Goal: Task Accomplishment & Management: Complete application form

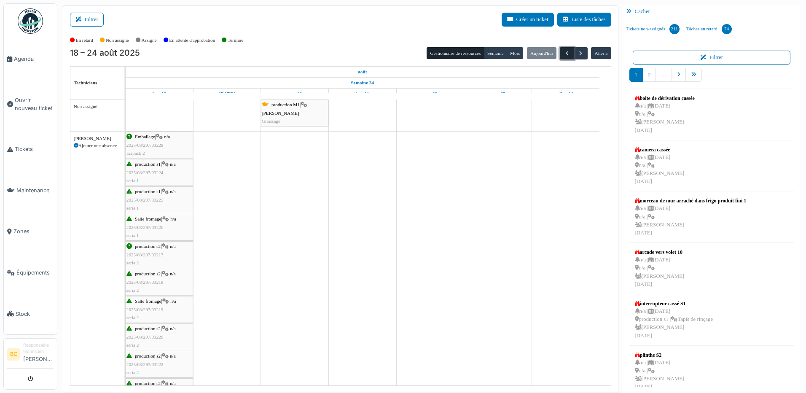
click at [563, 51] on span "button" at bounding box center [566, 53] width 7 height 7
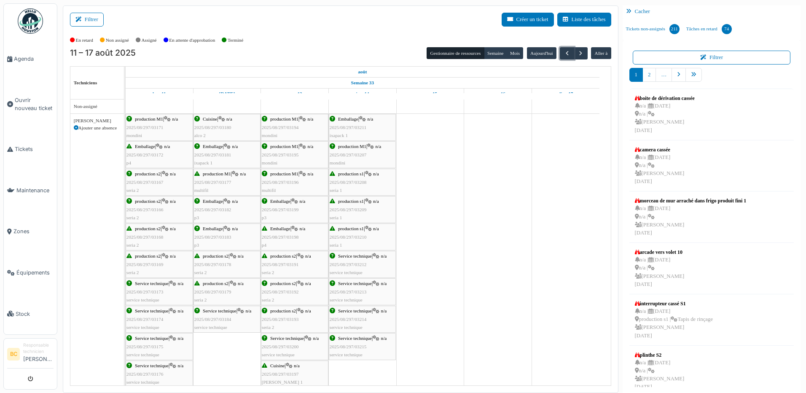
click at [363, 184] on span "2025/08/297/03208" at bounding box center [348, 182] width 37 height 5
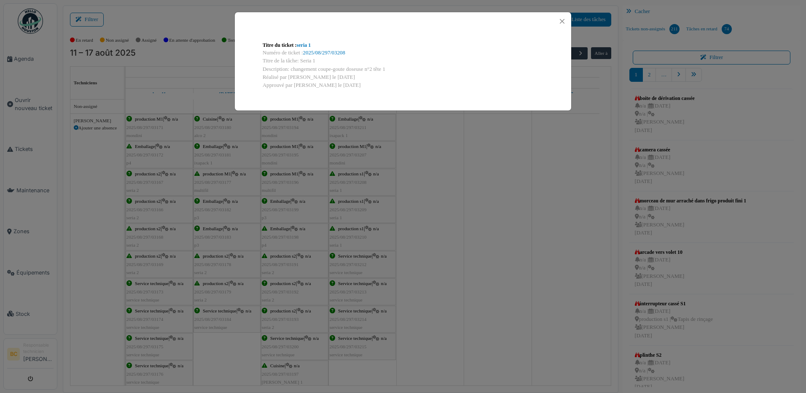
drag, startPoint x: 289, startPoint y: 70, endPoint x: 396, endPoint y: 71, distance: 106.6
click at [396, 71] on div "Description: changement coupe-goute doseuse n°2 tête 1" at bounding box center [403, 69] width 281 height 8
drag, startPoint x: 396, startPoint y: 71, endPoint x: 367, endPoint y: 69, distance: 29.5
copy div "changement coupe-goute doseuse n°2 tête 1"
click at [30, 102] on div "Titre du ticket : seria 1 Numéro de ticket : 2025/08/297/03208 Titre de la tâch…" at bounding box center [403, 196] width 806 height 393
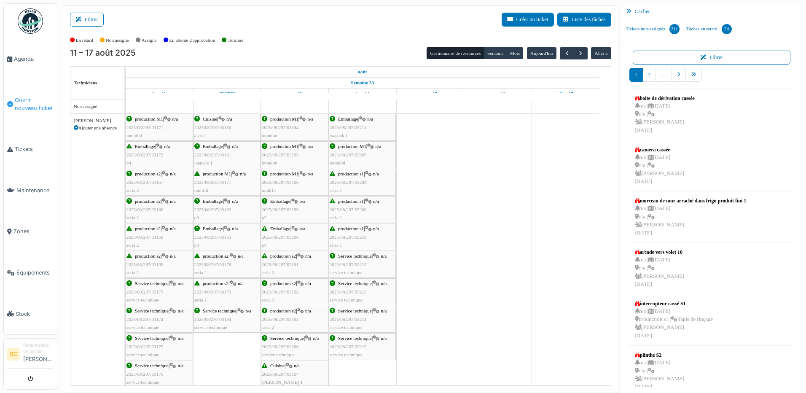
click at [30, 102] on span "Ouvrir nouveau ticket" at bounding box center [34, 104] width 39 height 16
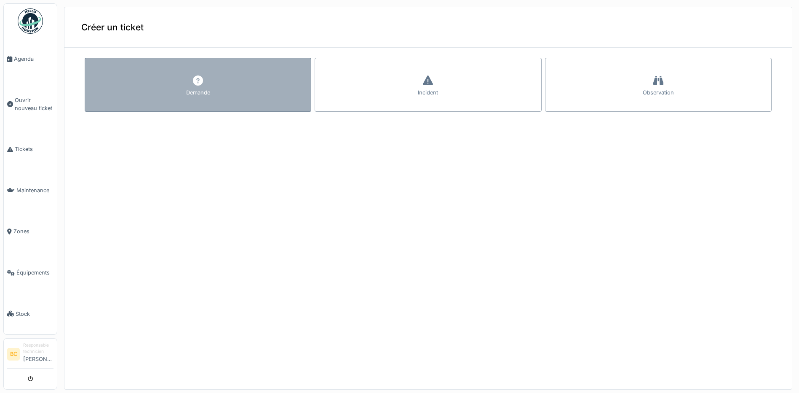
click at [198, 87] on div at bounding box center [198, 80] width 13 height 15
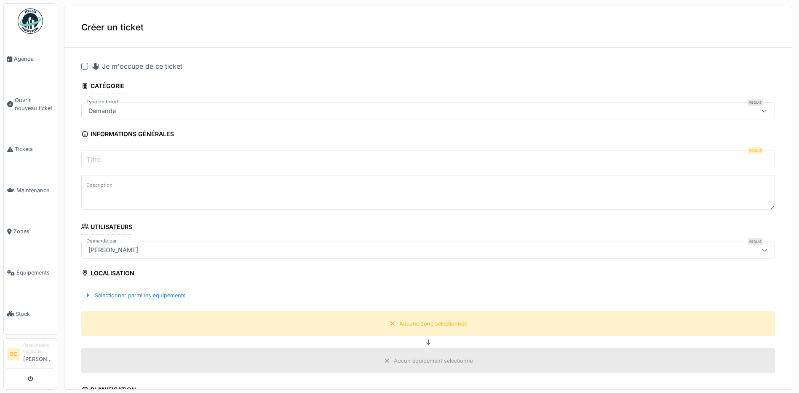
click at [83, 66] on div at bounding box center [84, 66] width 7 height 7
click at [101, 159] on label "Titre" at bounding box center [94, 159] width 18 height 10
click at [101, 159] on input "Titre" at bounding box center [428, 159] width 694 height 18
click at [105, 158] on input "Titre" at bounding box center [428, 159] width 694 height 18
type input "*******"
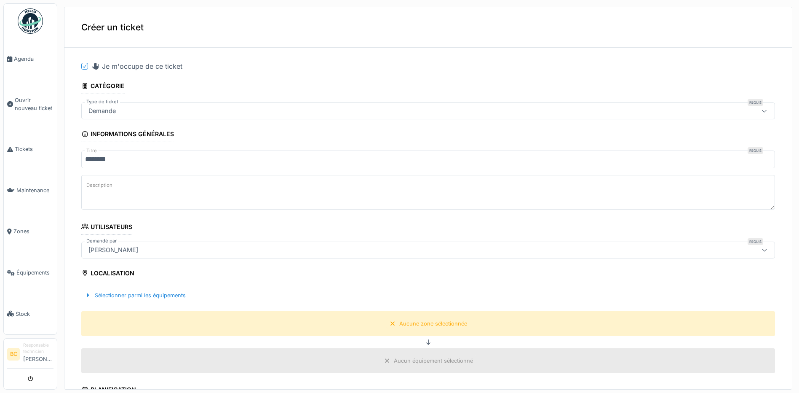
click at [101, 185] on label "Description" at bounding box center [99, 185] width 29 height 11
click at [101, 185] on textarea "Description" at bounding box center [428, 192] width 694 height 35
drag, startPoint x: 101, startPoint y: 185, endPoint x: 157, endPoint y: 178, distance: 56.5
click at [157, 178] on textarea "Description" at bounding box center [428, 192] width 694 height 35
click at [150, 184] on textarea "Description" at bounding box center [428, 192] width 694 height 35
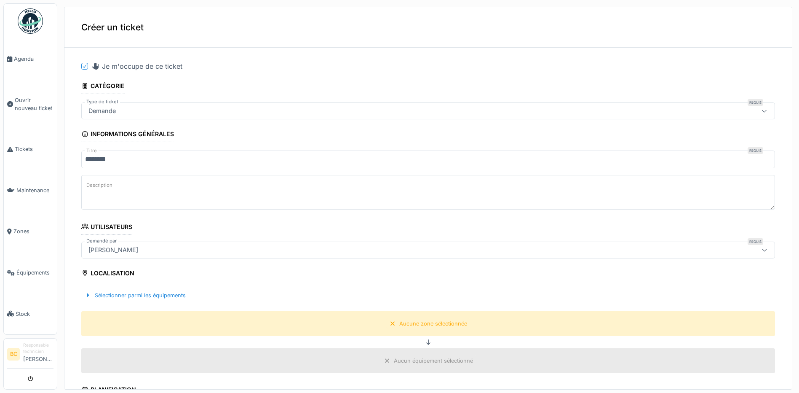
paste textarea "**********"
click at [210, 188] on textarea "**********" at bounding box center [428, 192] width 694 height 35
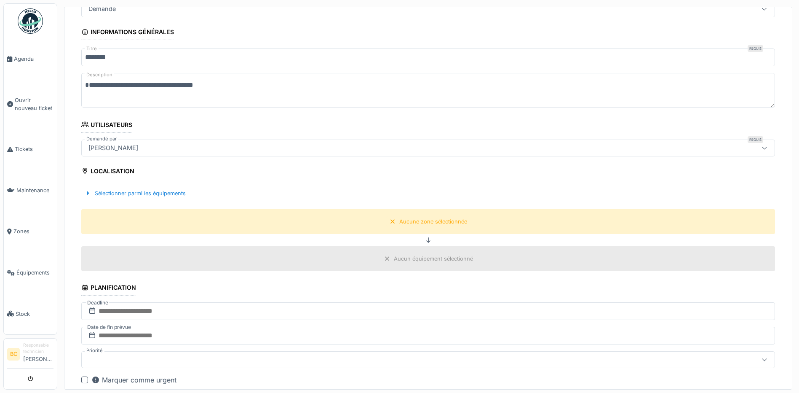
scroll to position [126, 0]
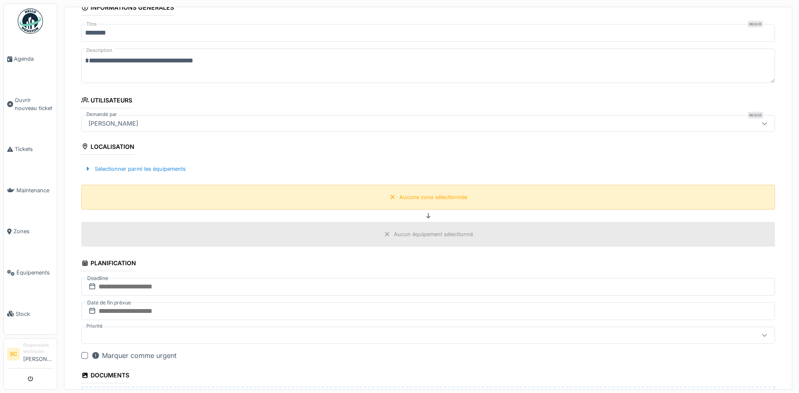
type textarea "**********"
click at [413, 199] on div "Aucune zone sélectionnée" at bounding box center [433, 197] width 68 height 8
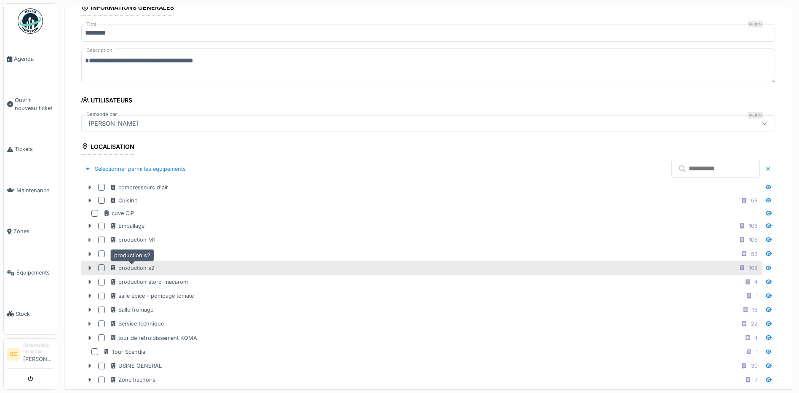
click at [146, 267] on div "production s2" at bounding box center [132, 268] width 45 height 8
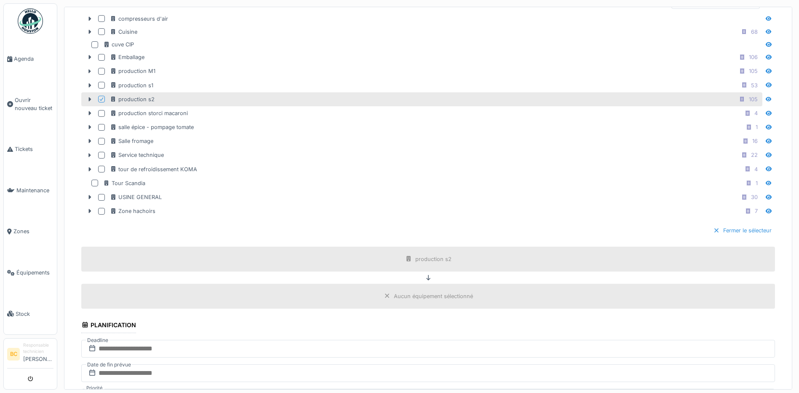
click at [711, 230] on div "Fermer le sélecteur" at bounding box center [742, 230] width 65 height 11
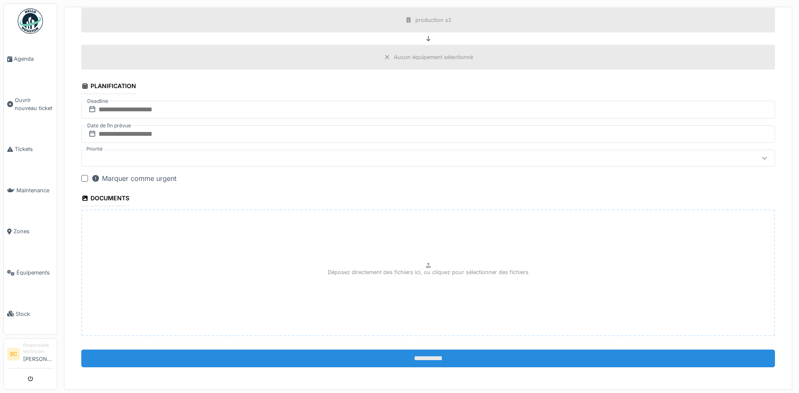
scroll to position [305, 0]
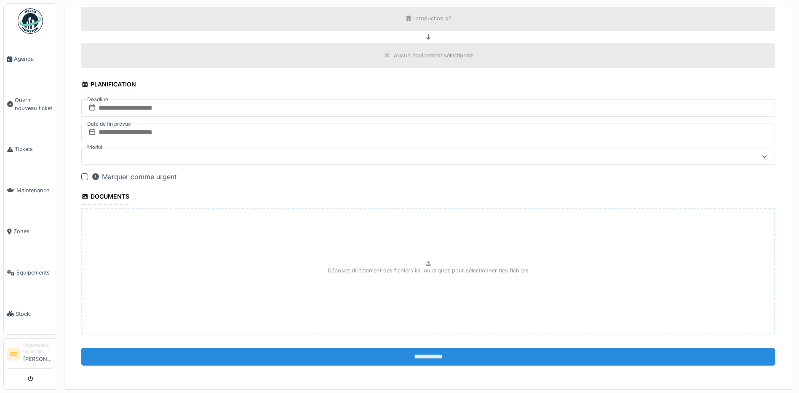
click at [418, 357] on input "**********" at bounding box center [428, 357] width 694 height 18
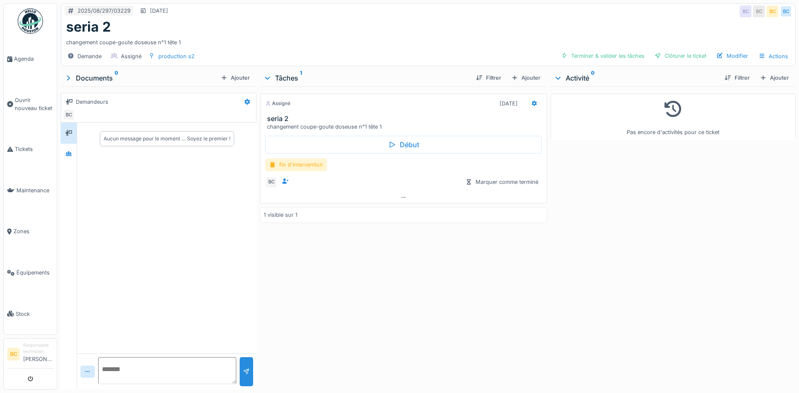
click at [304, 165] on div "fin d'intervention" at bounding box center [296, 164] width 62 height 12
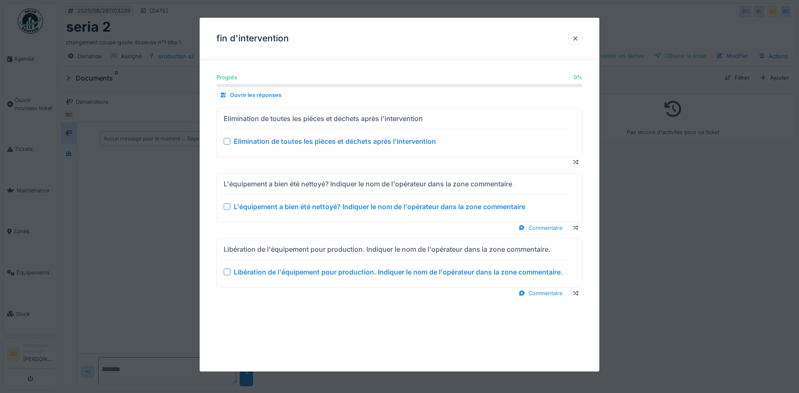
click at [308, 141] on div "Elimination de toutes les pièces et déchets après l'intervention" at bounding box center [335, 141] width 202 height 10
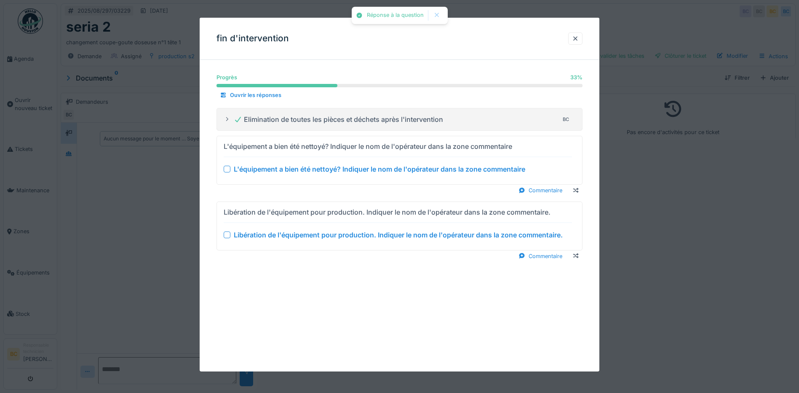
click at [318, 168] on div "L'équipement a bien été nettoyé? Indiquer le nom de l'opérateur dans la zone co…" at bounding box center [380, 169] width 292 height 10
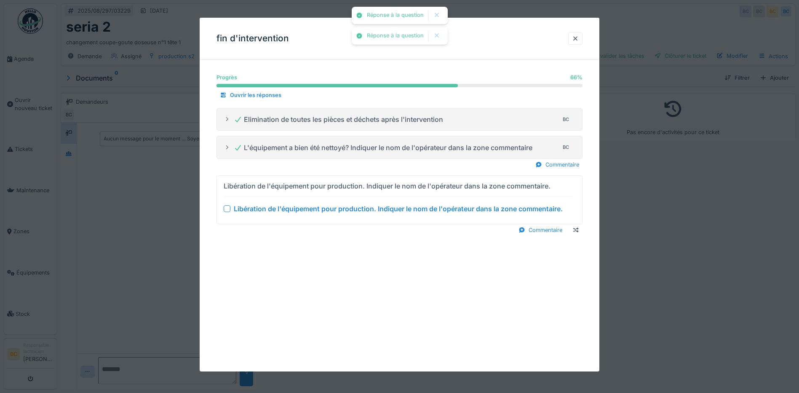
click at [331, 208] on div "Libération de l'équipement pour production. Indiquer le nom de l'opérateur dans…" at bounding box center [398, 209] width 329 height 10
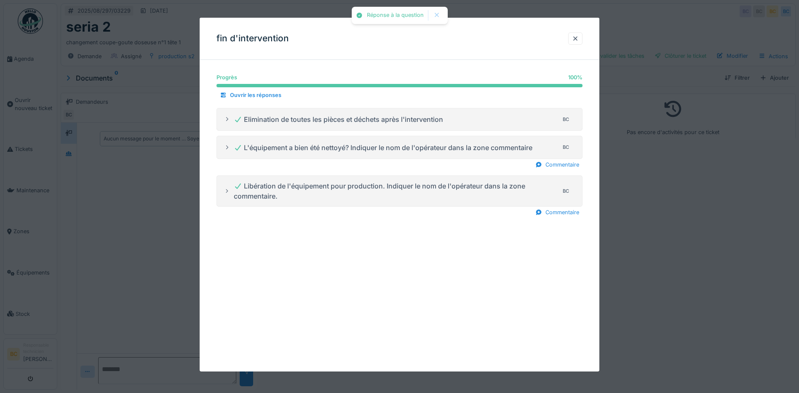
click at [623, 242] on div at bounding box center [399, 196] width 799 height 393
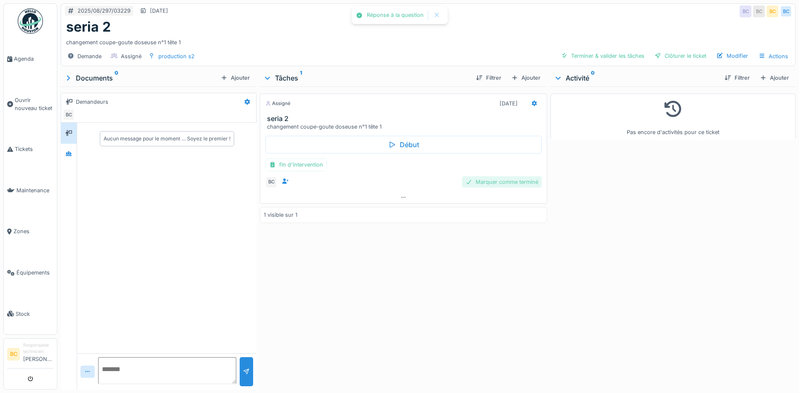
click at [489, 179] on div "Marquer comme terminé" at bounding box center [502, 181] width 80 height 11
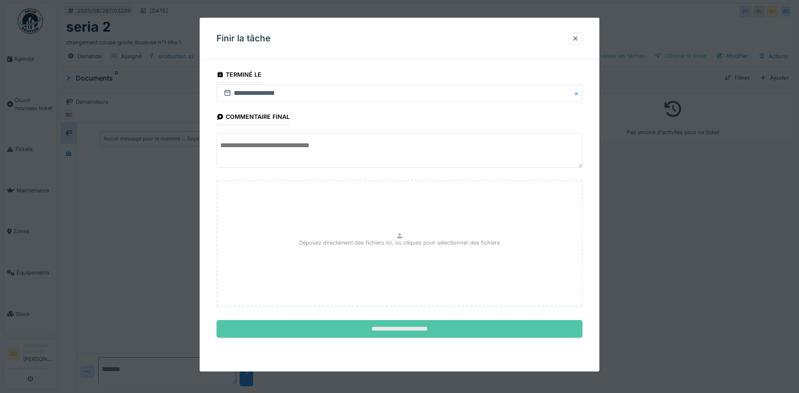
click at [424, 331] on input "**********" at bounding box center [400, 329] width 366 height 18
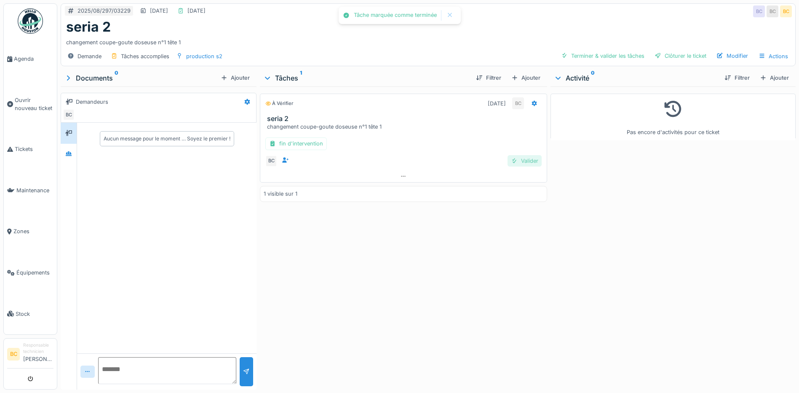
click at [512, 161] on div at bounding box center [514, 161] width 7 height 8
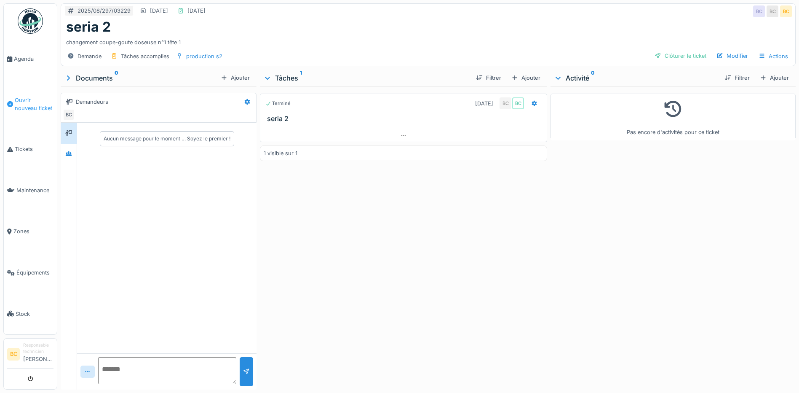
click at [16, 102] on span "Ouvrir nouveau ticket" at bounding box center [34, 104] width 39 height 16
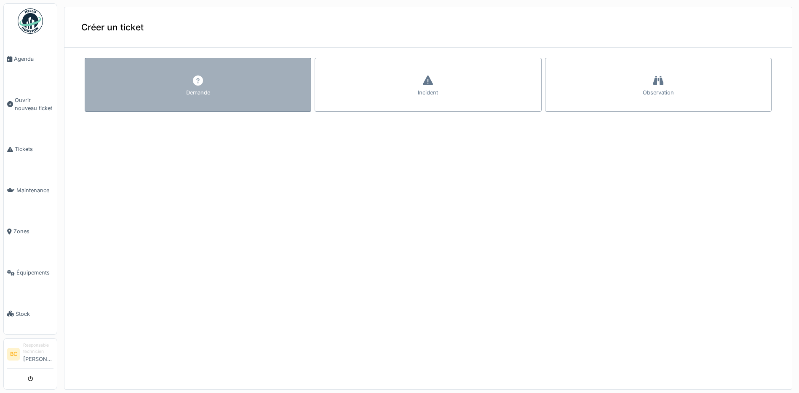
click at [167, 83] on div "Demande" at bounding box center [198, 85] width 227 height 54
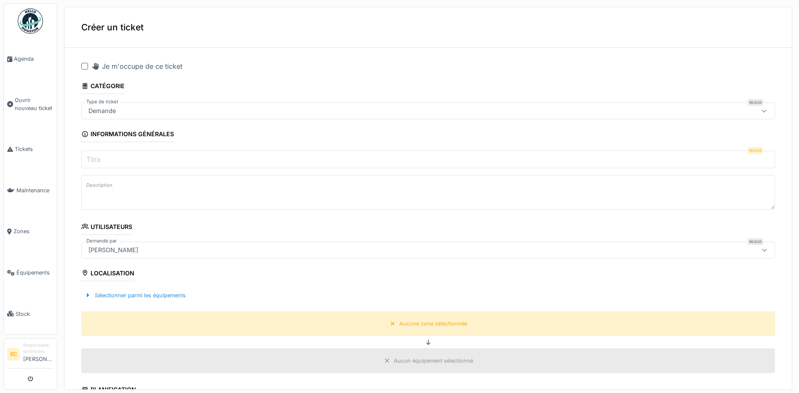
click at [104, 155] on input "Titre" at bounding box center [428, 159] width 694 height 18
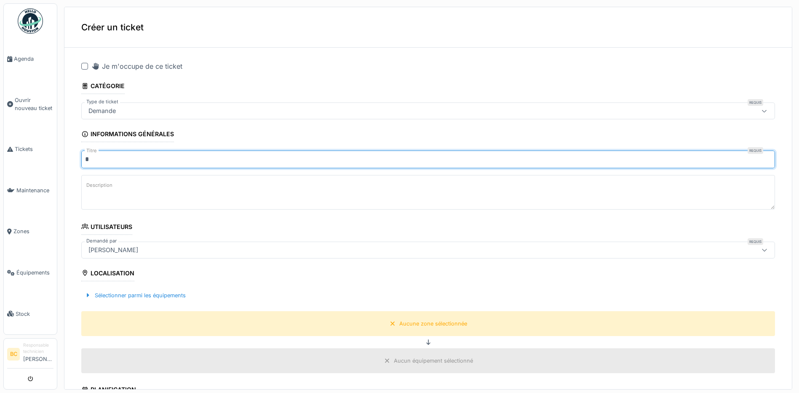
type input "********"
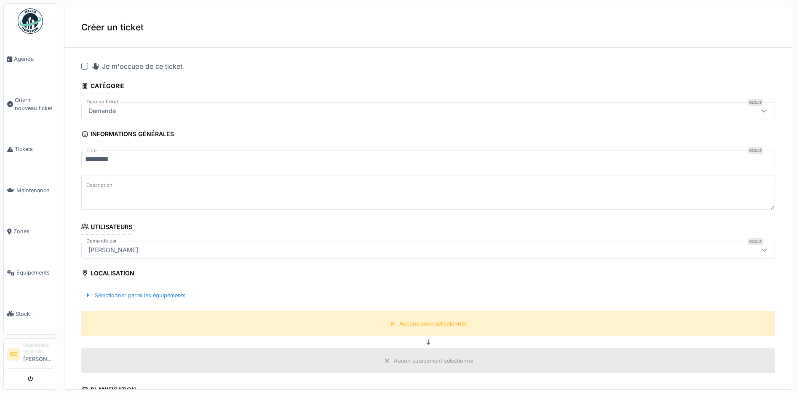
click at [99, 199] on textarea "Description" at bounding box center [428, 192] width 694 height 35
drag, startPoint x: 125, startPoint y: 190, endPoint x: 79, endPoint y: 186, distance: 46.1
click at [79, 186] on div "**********" at bounding box center [428, 383] width 728 height 658
type textarea "*********"
click at [26, 59] on span "Agenda" at bounding box center [34, 59] width 40 height 8
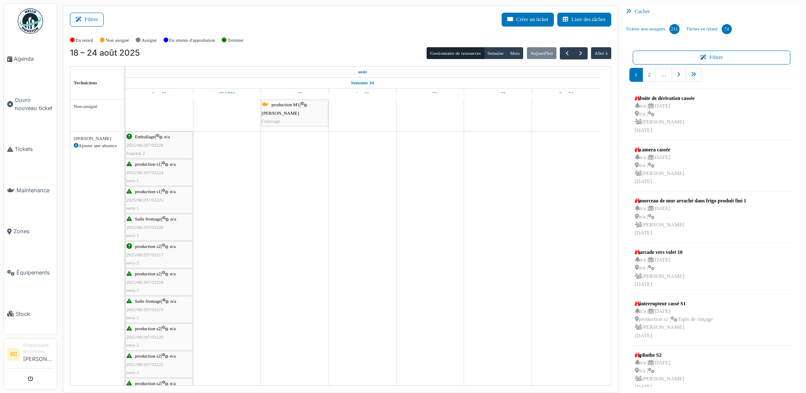
click at [155, 171] on span "2025/08/297/03224" at bounding box center [144, 172] width 37 height 5
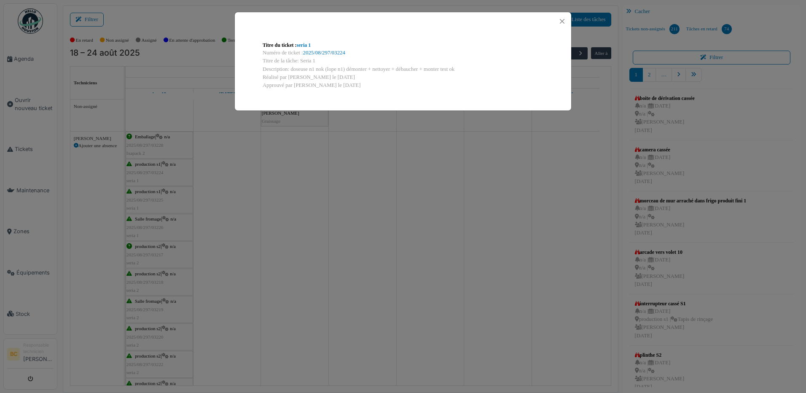
click at [159, 203] on div "Titre du ticket : seria 1 Numéro de ticket : 2025/08/297/03224 Titre de la tâch…" at bounding box center [403, 196] width 806 height 393
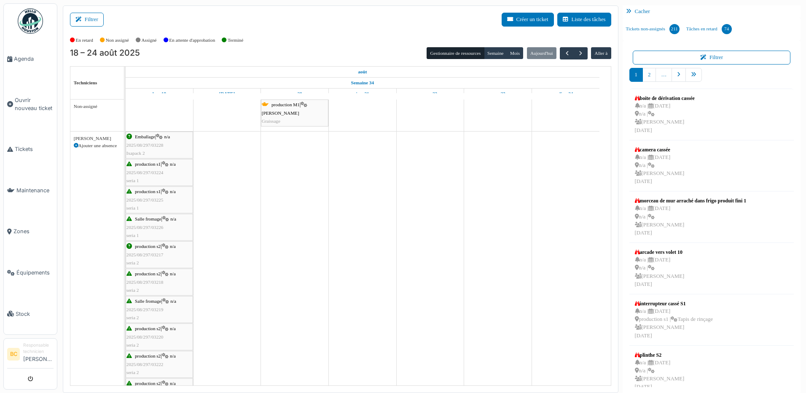
click at [159, 200] on span "2025/08/297/03225" at bounding box center [144, 199] width 37 height 5
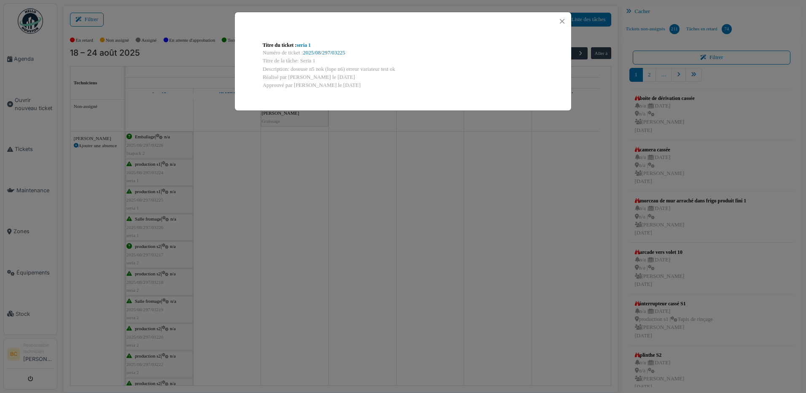
click at [159, 200] on div "Titre du ticket : seria 1 Numéro de ticket : 2025/08/297/03225 Titre de la tâch…" at bounding box center [403, 196] width 806 height 393
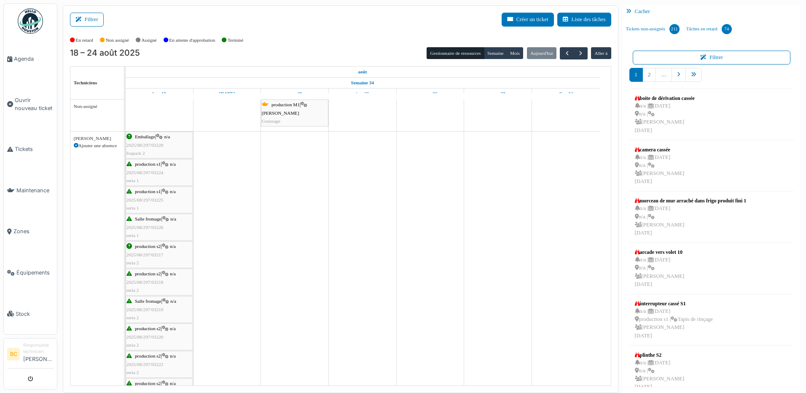
click at [161, 221] on span "Salle fromage" at bounding box center [148, 218] width 26 height 5
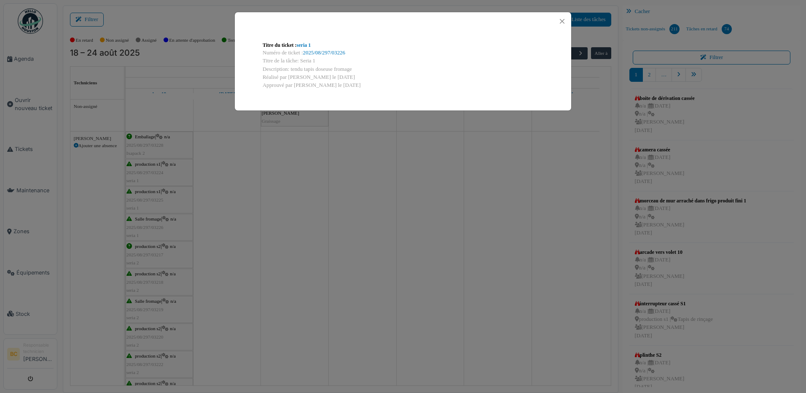
click at [161, 221] on div "Titre du ticket : seria 1 Numéro de ticket : 2025/08/297/03226 Titre de la tâch…" at bounding box center [403, 196] width 806 height 393
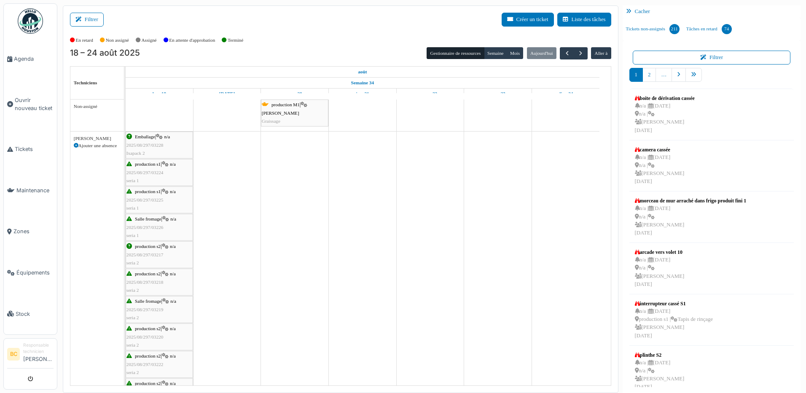
click at [158, 252] on span "2025/08/297/03217" at bounding box center [144, 254] width 37 height 5
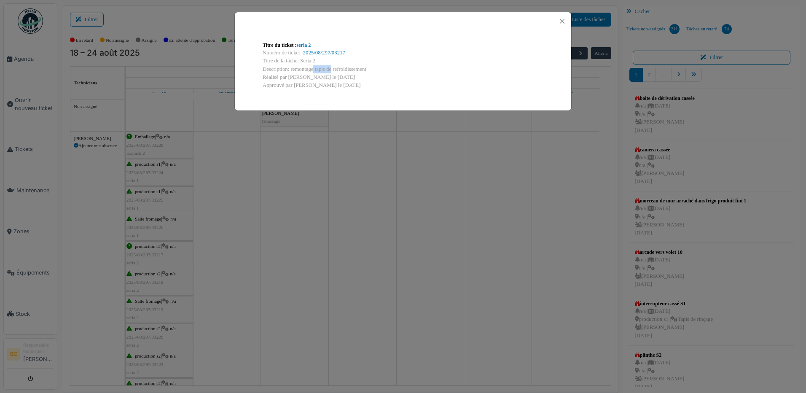
drag, startPoint x: 313, startPoint y: 68, endPoint x: 291, endPoint y: 69, distance: 21.9
click at [291, 69] on div "Description: remontage tapis de refroidissement" at bounding box center [403, 69] width 281 height 8
copy div "remontage"
click at [410, 220] on div "Titre du ticket : seria 2 Numéro de ticket : 2025/08/297/03217 Titre de la tâch…" at bounding box center [403, 196] width 806 height 393
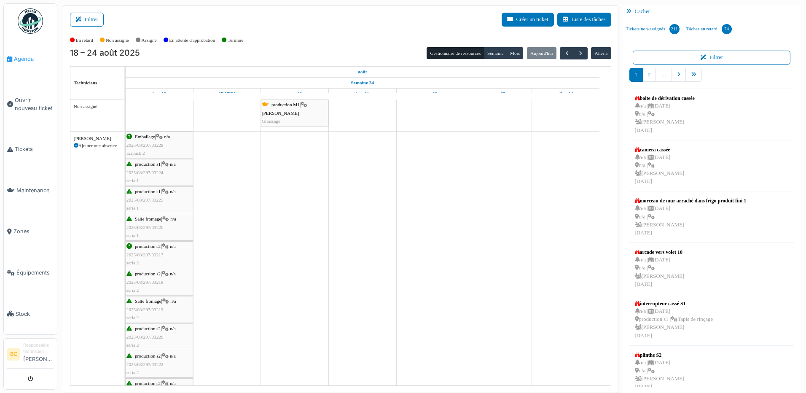
click at [19, 57] on span "Agenda" at bounding box center [34, 59] width 40 height 8
click at [18, 101] on span "Ouvrir nouveau ticket" at bounding box center [34, 104] width 39 height 16
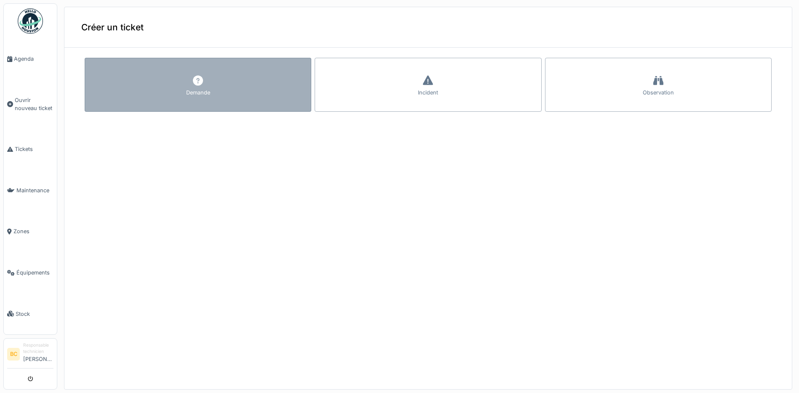
click at [188, 89] on div "Demande" at bounding box center [198, 92] width 24 height 8
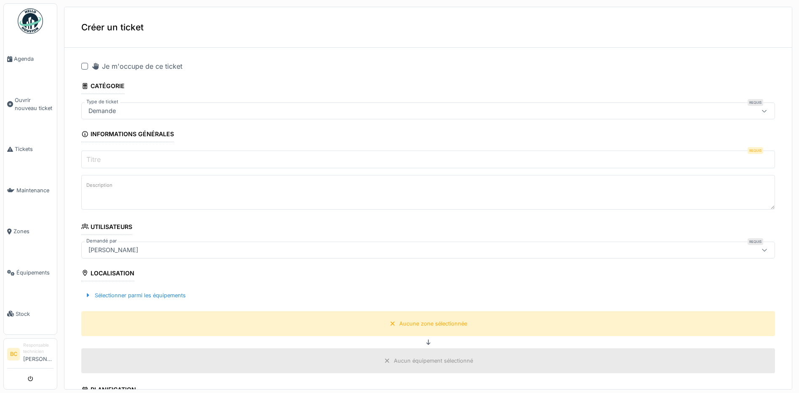
click at [98, 157] on label "Titre" at bounding box center [94, 159] width 18 height 10
click at [98, 157] on input "Titre" at bounding box center [428, 159] width 694 height 18
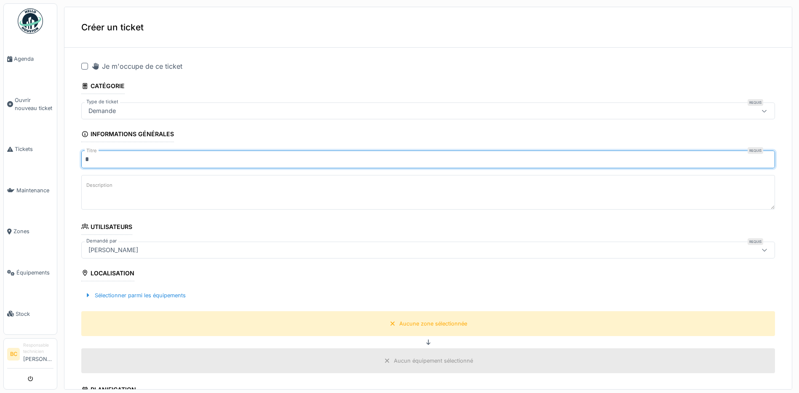
type input "********"
click at [96, 187] on label "Description" at bounding box center [99, 185] width 29 height 11
click at [96, 187] on textarea "Description" at bounding box center [428, 192] width 694 height 35
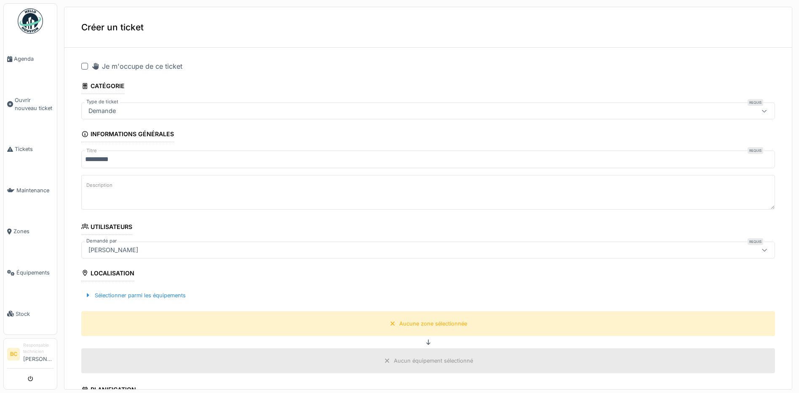
drag, startPoint x: 96, startPoint y: 187, endPoint x: 160, endPoint y: 178, distance: 64.6
click at [160, 178] on textarea "Description" at bounding box center [428, 192] width 694 height 35
click at [153, 183] on textarea "Description" at bounding box center [428, 192] width 694 height 35
paste textarea "*********"
type textarea "*********"
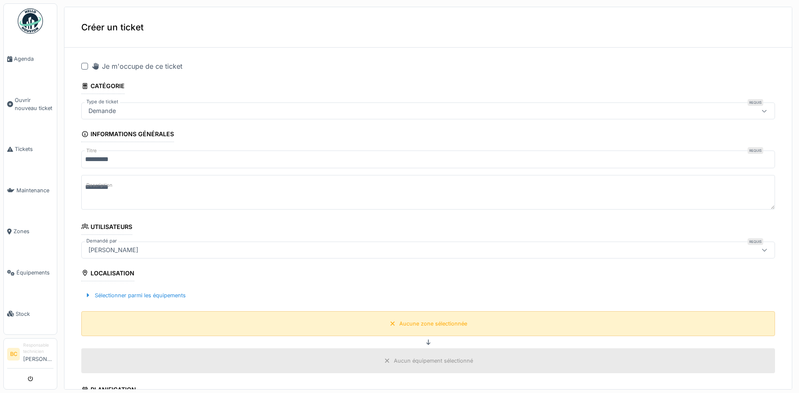
click at [426, 328] on div "Aucune zone sélectionnée" at bounding box center [428, 323] width 84 height 11
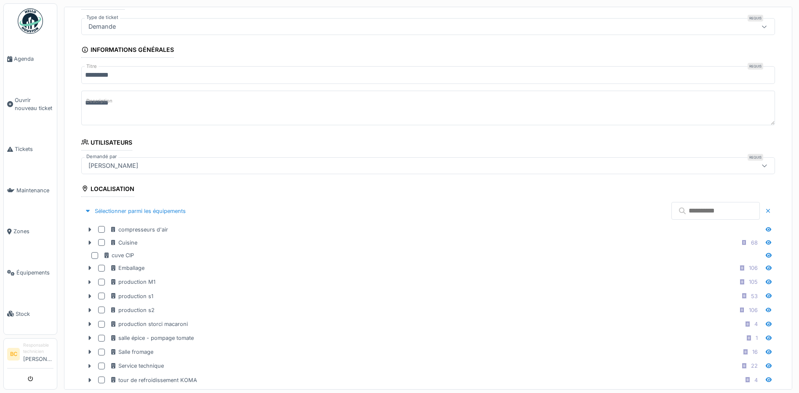
scroll to position [126, 0]
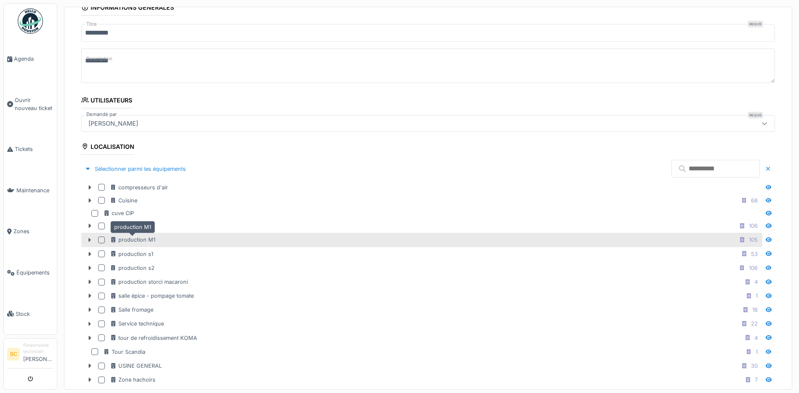
click at [126, 242] on div "production M1" at bounding box center [133, 240] width 46 height 8
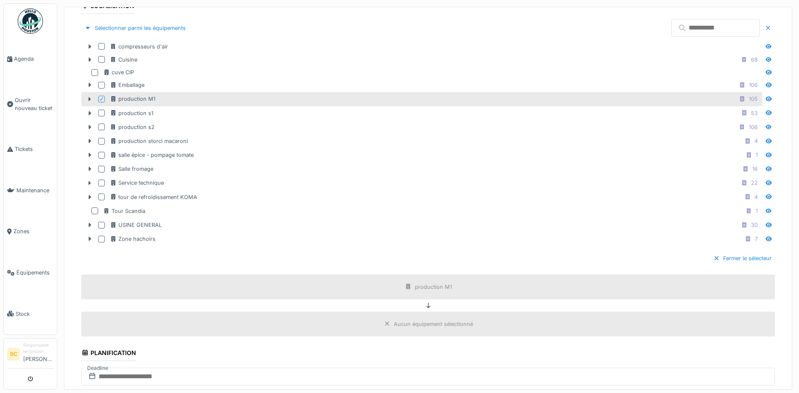
scroll to position [295, 0]
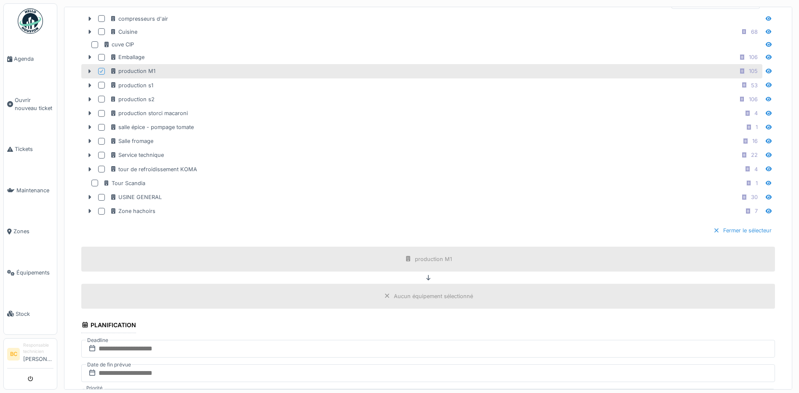
click at [730, 230] on div "Fermer le sélecteur" at bounding box center [742, 230] width 65 height 11
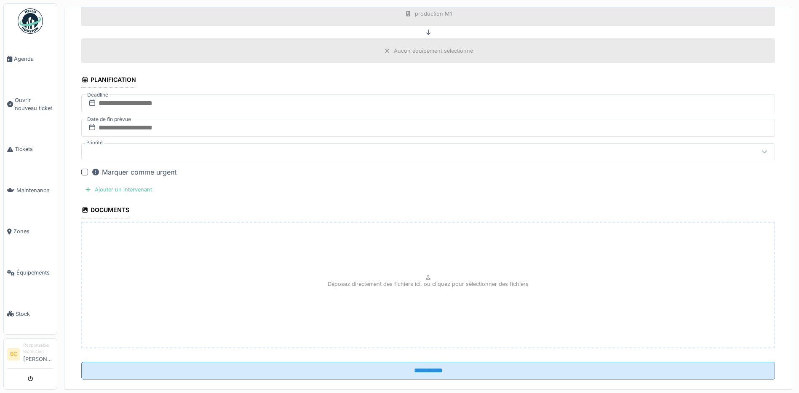
scroll to position [324, 0]
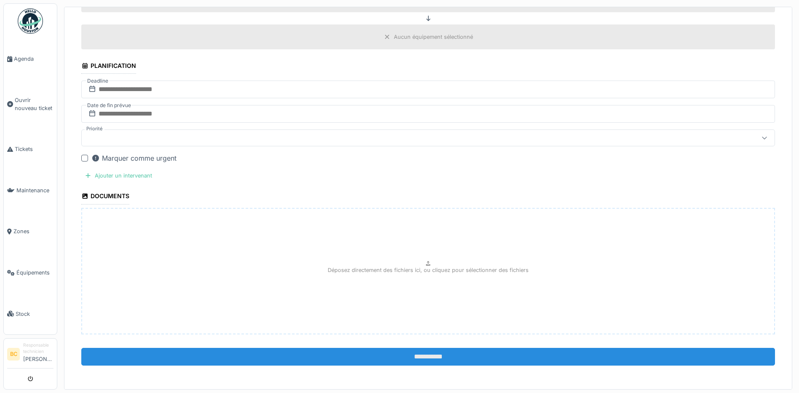
click at [425, 359] on input "**********" at bounding box center [428, 357] width 694 height 18
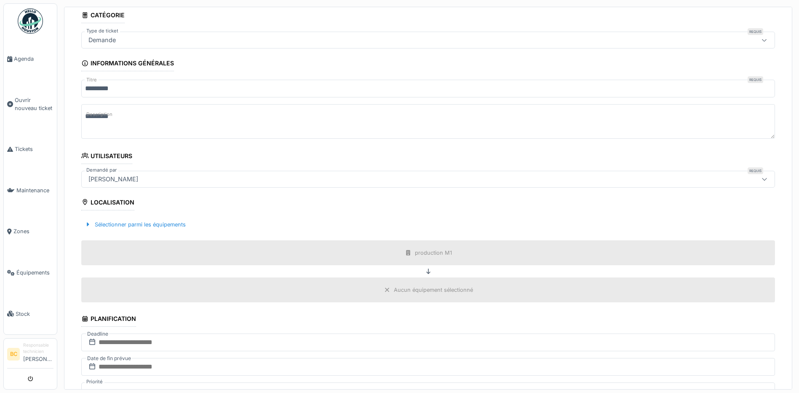
scroll to position [0, 0]
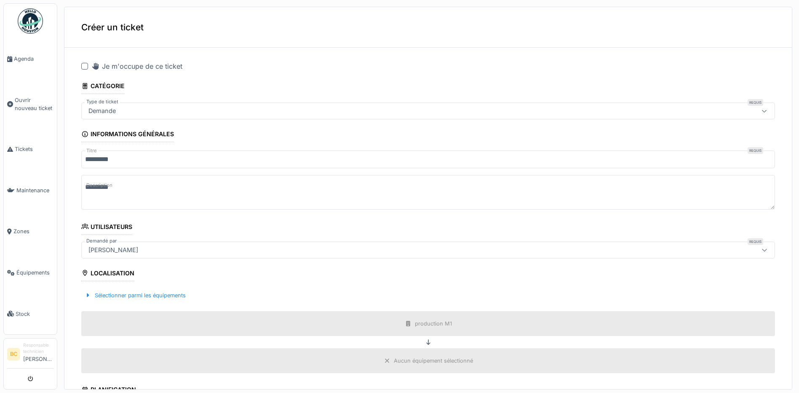
click at [83, 65] on div at bounding box center [84, 66] width 7 height 7
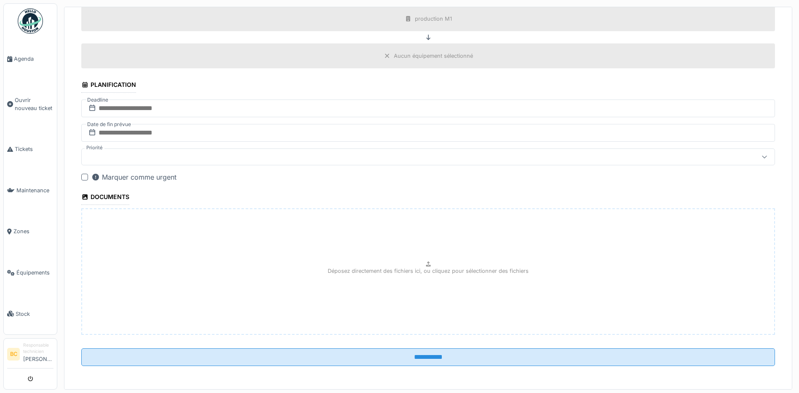
scroll to position [305, 0]
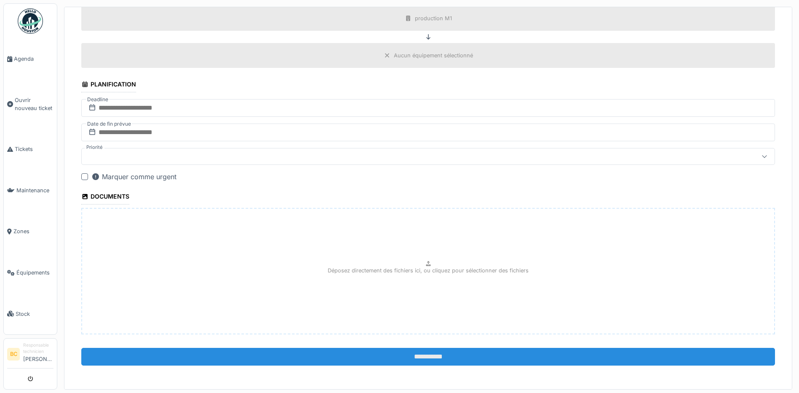
click at [426, 359] on input "**********" at bounding box center [428, 357] width 694 height 18
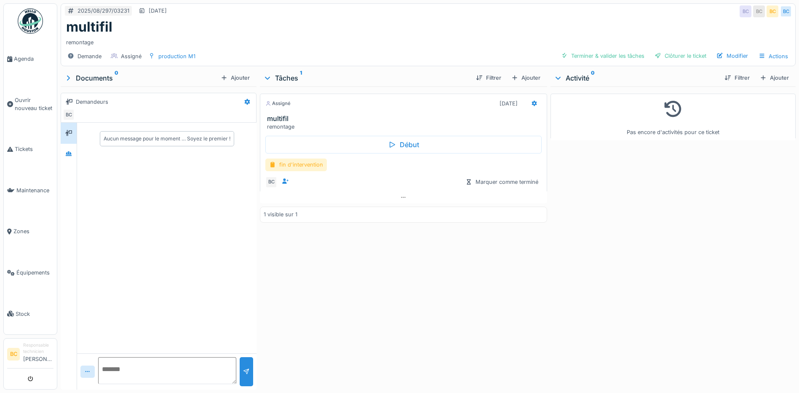
click at [304, 162] on div "fin d'intervention" at bounding box center [296, 164] width 62 height 12
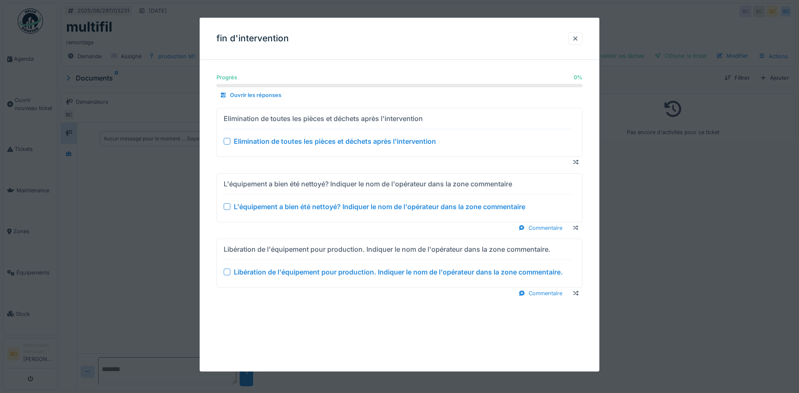
click at [316, 143] on div "Elimination de toutes les pièces et déchets après l'intervention" at bounding box center [335, 141] width 202 height 10
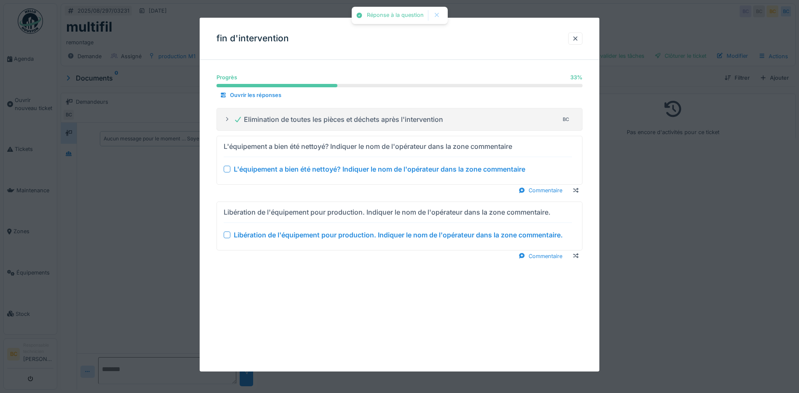
click at [330, 169] on div "L'équipement a bien été nettoyé? Indiquer le nom de l'opérateur dans la zone co…" at bounding box center [380, 169] width 292 height 10
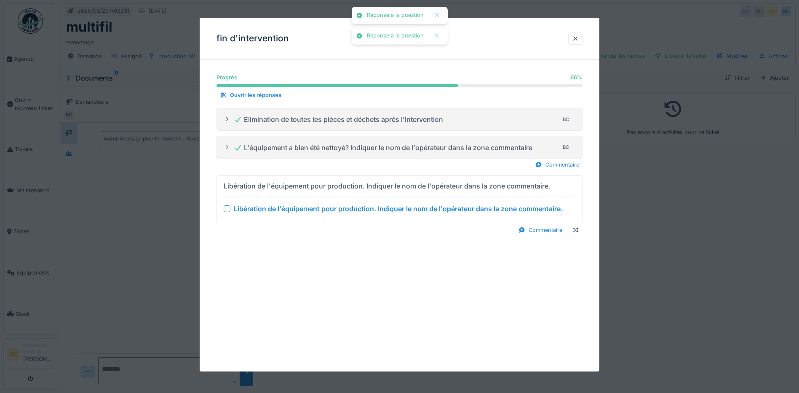
click at [336, 213] on div "Libération de l'équipement pour production. Indiquer le nom de l'opérateur dans…" at bounding box center [398, 209] width 329 height 10
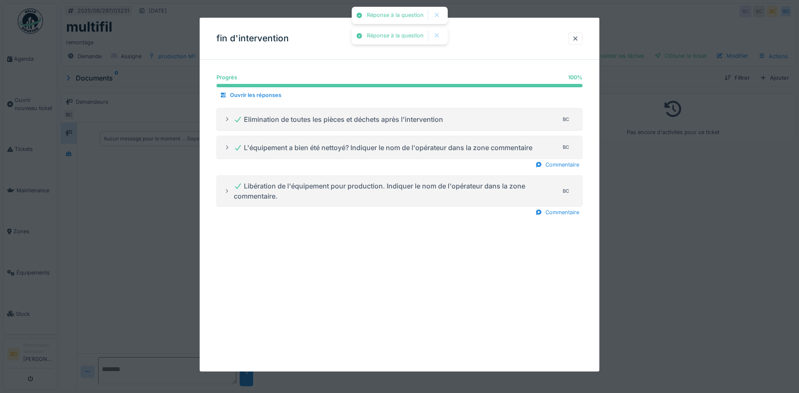
click at [696, 263] on div at bounding box center [399, 196] width 799 height 393
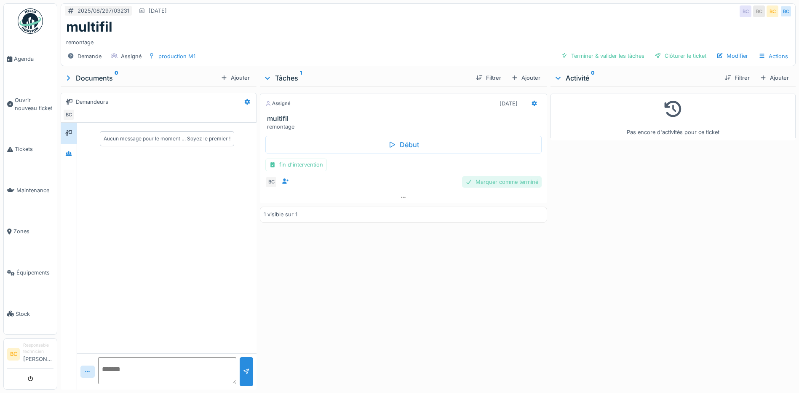
click at [509, 184] on div "Marquer comme terminé" at bounding box center [502, 181] width 80 height 11
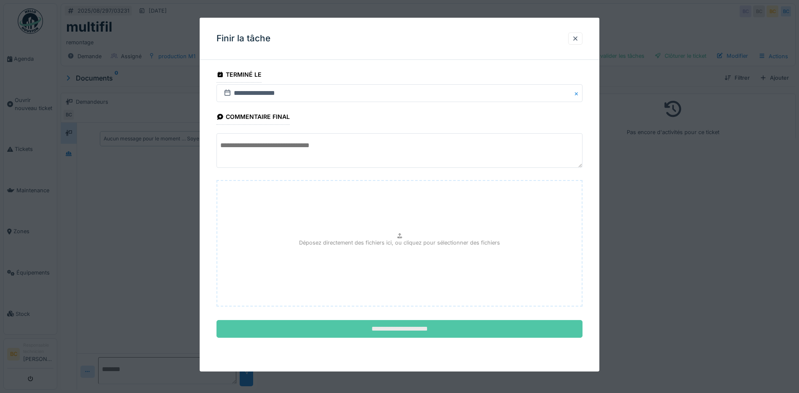
click at [429, 327] on input "**********" at bounding box center [400, 329] width 366 height 18
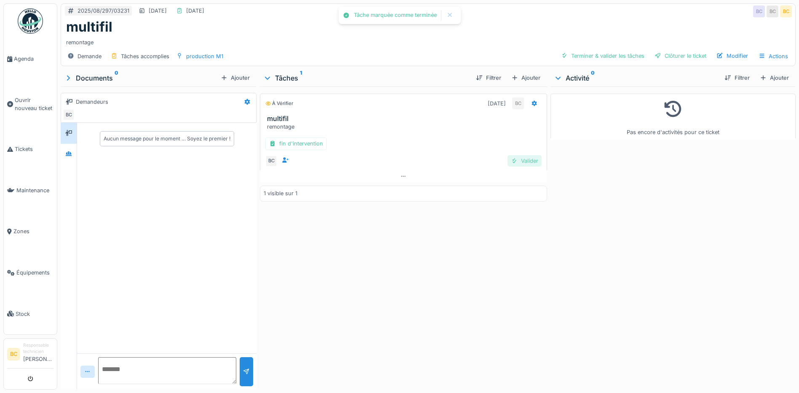
click at [528, 157] on div "Valider" at bounding box center [525, 160] width 34 height 11
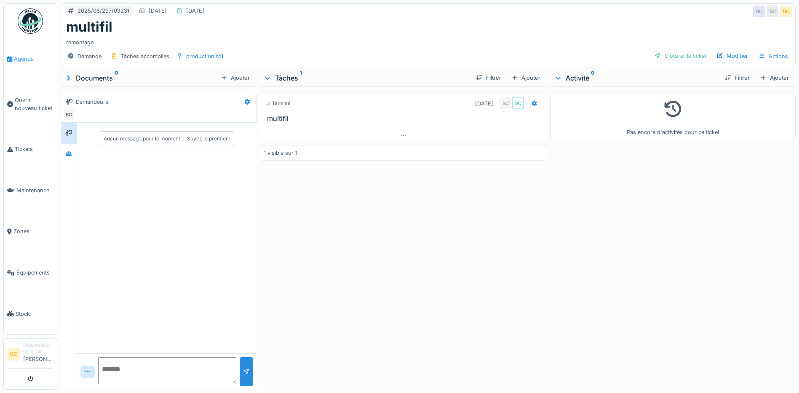
click at [29, 60] on span "Agenda" at bounding box center [34, 59] width 40 height 8
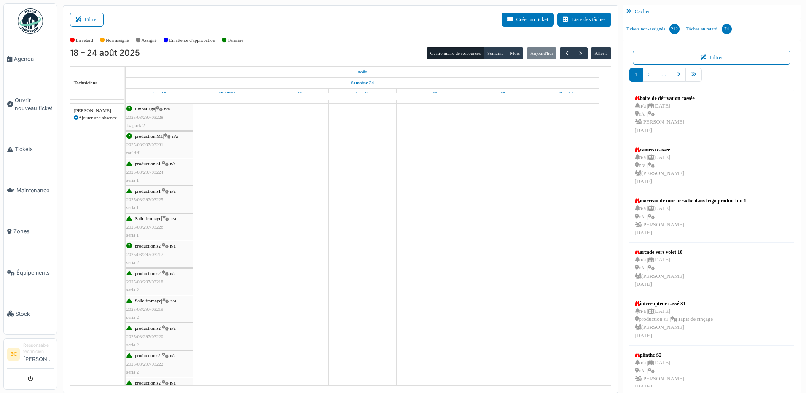
scroll to position [42, 0]
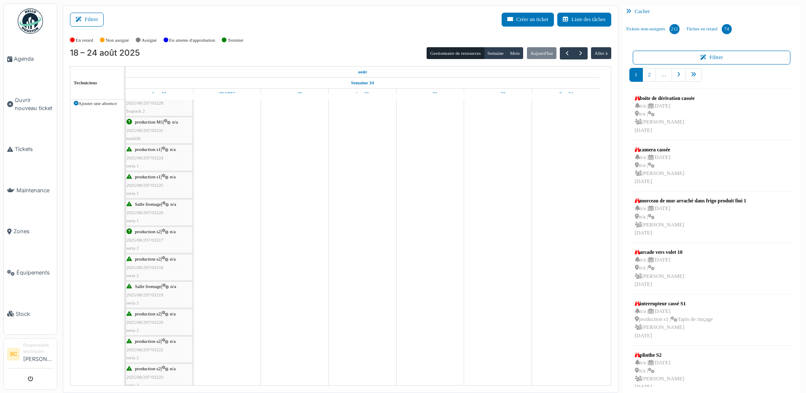
click at [145, 239] on span "2025/08/297/03217" at bounding box center [144, 239] width 37 height 5
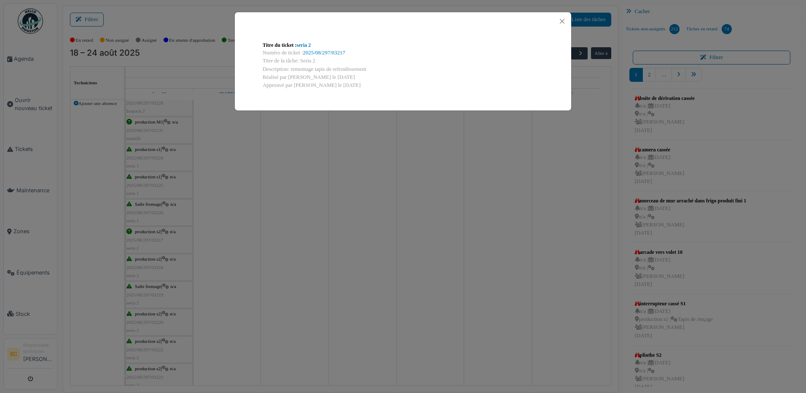
click at [145, 239] on div "Titre du ticket : seria 2 Numéro de ticket : 2025/08/297/03217 Titre de la tâch…" at bounding box center [403, 196] width 806 height 393
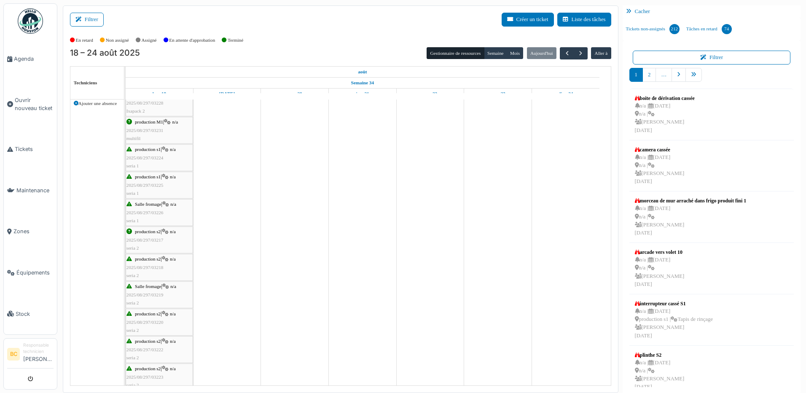
click at [153, 266] on span "2025/08/297/03218" at bounding box center [144, 267] width 37 height 5
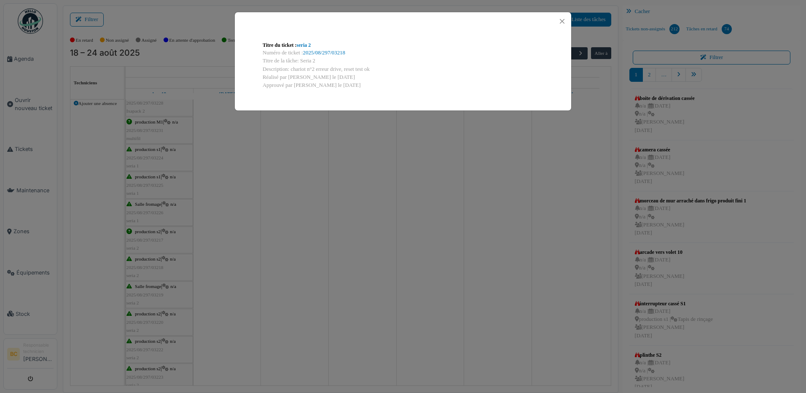
click at [153, 266] on div "Titre du ticket : seria 2 Numéro de ticket : 2025/08/297/03218 Titre de la tâch…" at bounding box center [403, 196] width 806 height 393
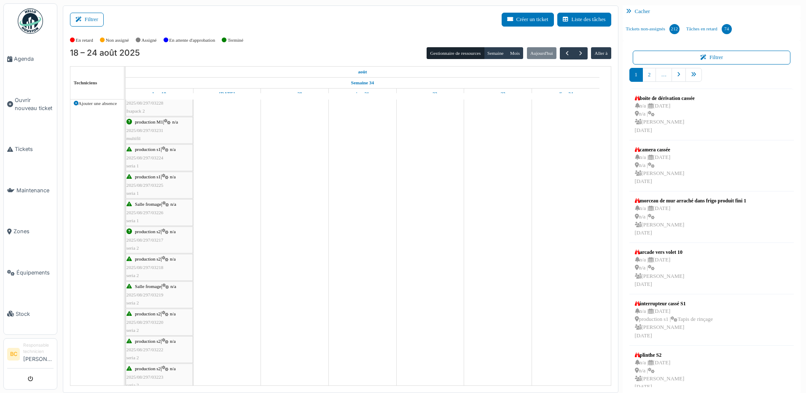
click at [157, 294] on span "2025/08/297/03219" at bounding box center [144, 294] width 37 height 5
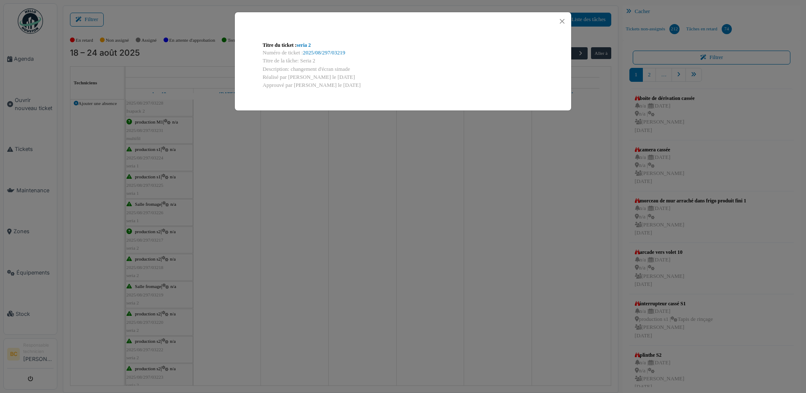
click at [157, 294] on div "Titre du ticket : seria 2 Numéro de ticket : 2025/08/297/03219 Titre de la tâch…" at bounding box center [403, 196] width 806 height 393
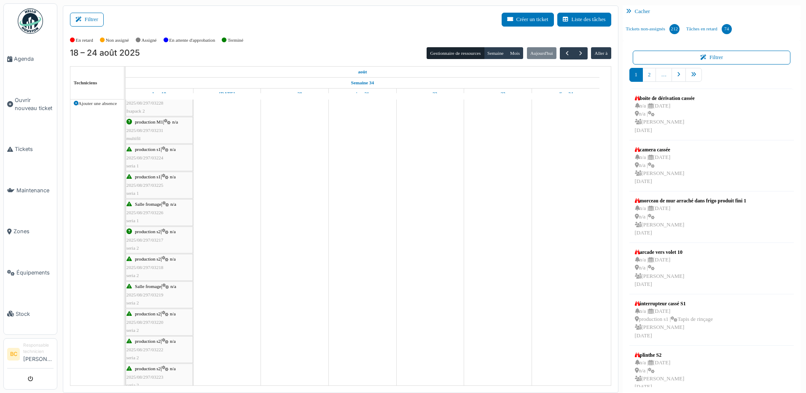
click at [154, 316] on span "production s2" at bounding box center [148, 313] width 26 height 5
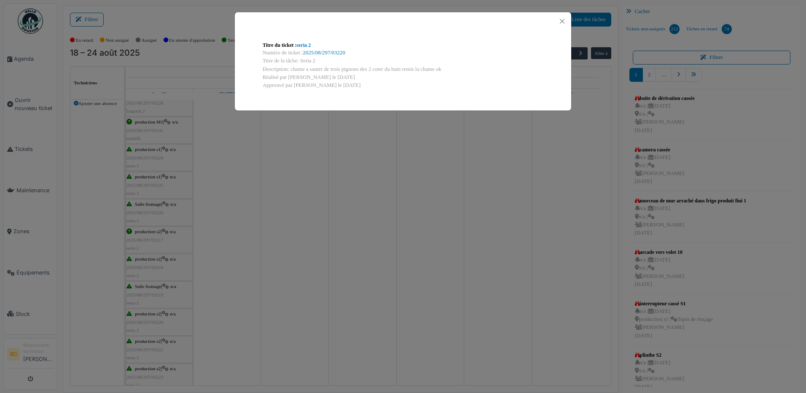
click at [154, 316] on div "Titre du ticket : seria 2 Numéro de ticket : 2025/08/297/03220 Titre de la tâch…" at bounding box center [403, 196] width 806 height 393
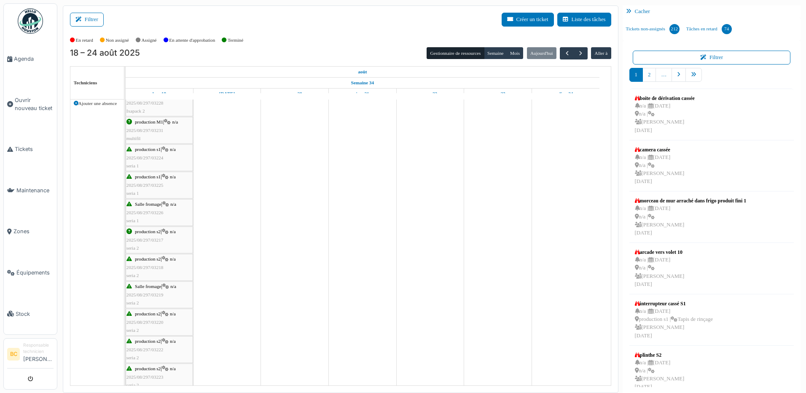
click at [145, 351] on div "production s2 | n/a 2025/08/297/03222 seria 2" at bounding box center [159, 349] width 66 height 24
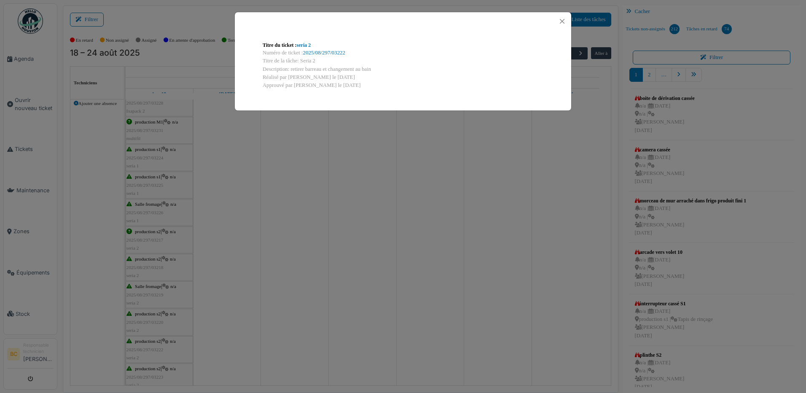
click at [219, 300] on div "Titre du ticket : seria 2 Numéro de ticket : 2025/08/297/03222 Titre de la tâch…" at bounding box center [403, 196] width 806 height 393
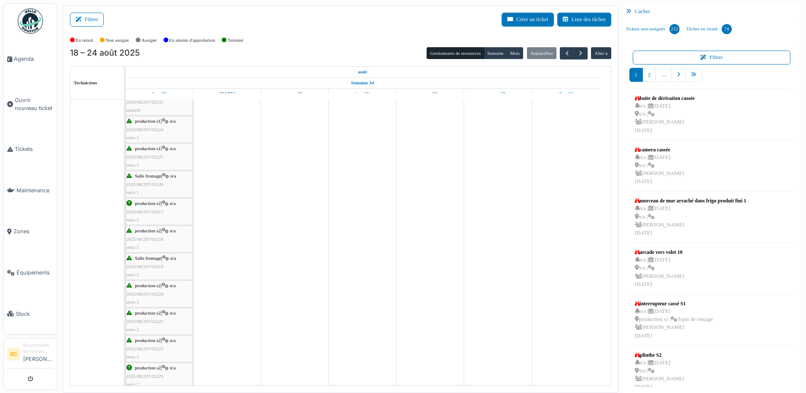
scroll to position [84, 0]
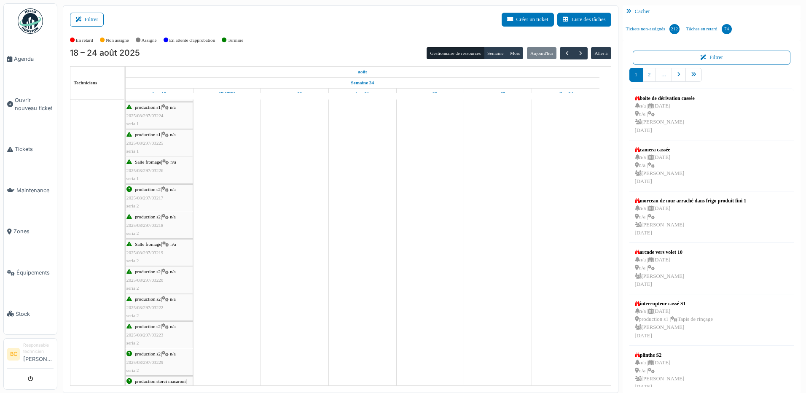
click at [157, 333] on span "2025/08/297/03223" at bounding box center [144, 334] width 37 height 5
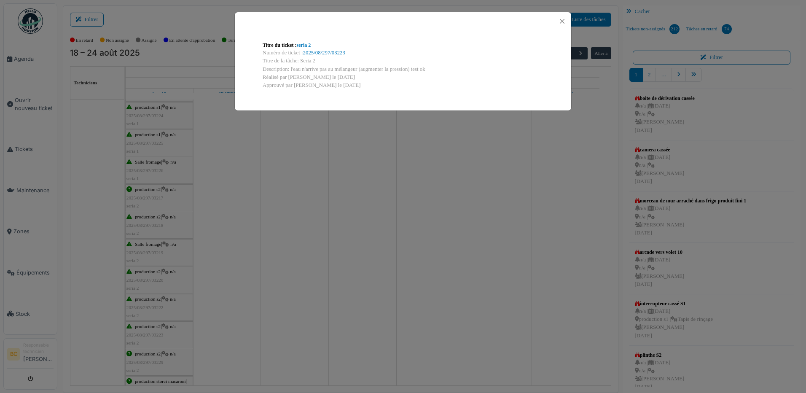
click at [157, 333] on div "Titre du ticket : seria 2 Numéro de ticket : 2025/08/297/03223 Titre de la tâch…" at bounding box center [403, 196] width 806 height 393
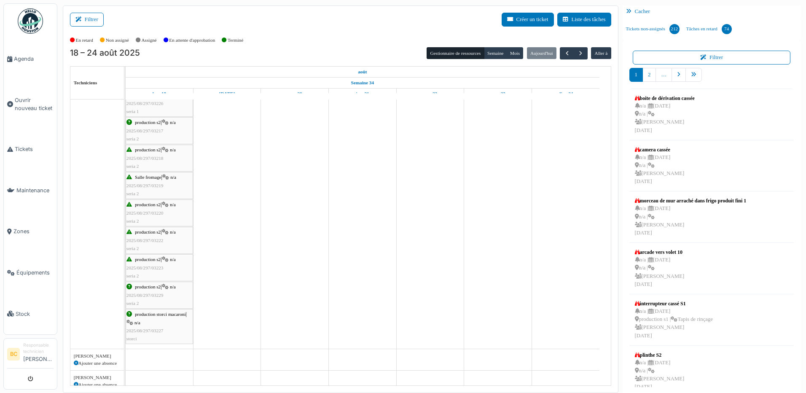
scroll to position [169, 0]
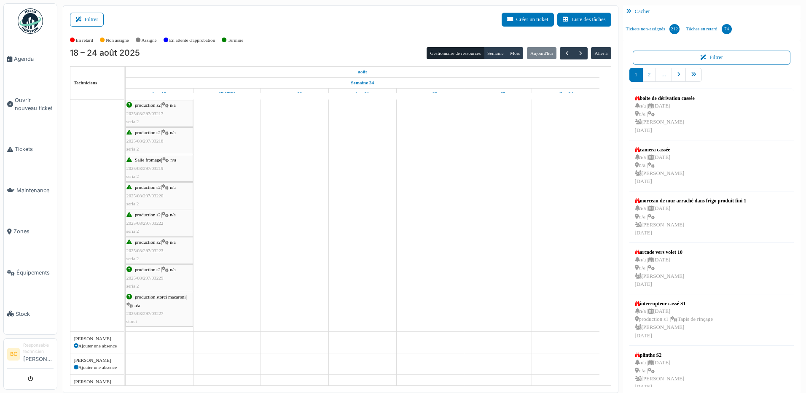
click at [150, 276] on span "2025/08/297/03229" at bounding box center [144, 277] width 37 height 5
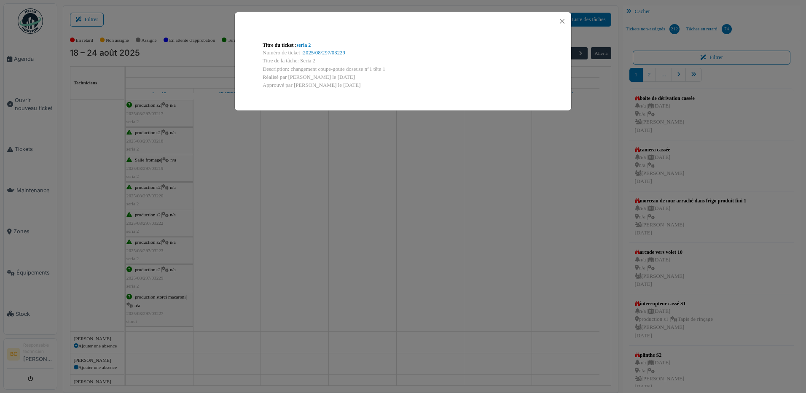
drag, startPoint x: 388, startPoint y: 68, endPoint x: 290, endPoint y: 69, distance: 98.2
click at [290, 69] on div "Description: changement coupe-goute doseuse n°1 tête 1" at bounding box center [403, 69] width 281 height 8
copy div "changement coupe-goute doseuse n°1 tête 1"
click at [399, 252] on div "Titre du ticket : seria 2 Numéro de ticket : 2025/08/297/03229 Titre de la tâch…" at bounding box center [403, 196] width 806 height 393
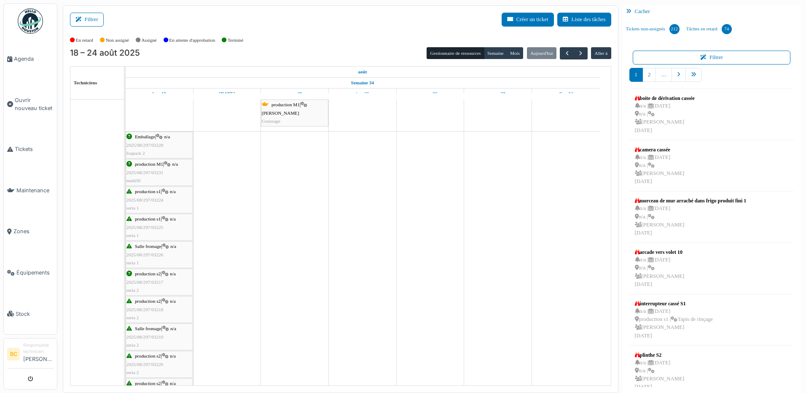
scroll to position [0, 0]
click at [163, 177] on div "production M1 | n/a 2025/08/297/03231 multifil" at bounding box center [159, 172] width 66 height 24
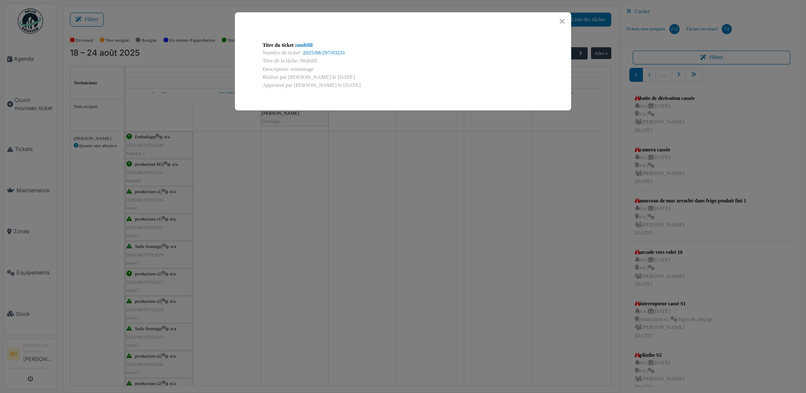
drag, startPoint x: 298, startPoint y: 60, endPoint x: 318, endPoint y: 66, distance: 20.7
click at [318, 66] on div "Titre du ticket : multifil Numéro de ticket : 2025/08/297/03231 Titre de la tâc…" at bounding box center [403, 66] width 294 height 62
copy div "Multifil Description: remontage"
click at [346, 208] on div "Titre du ticket : multifil Numéro de ticket : 2025/08/297/03231 Titre de la tâc…" at bounding box center [403, 196] width 806 height 393
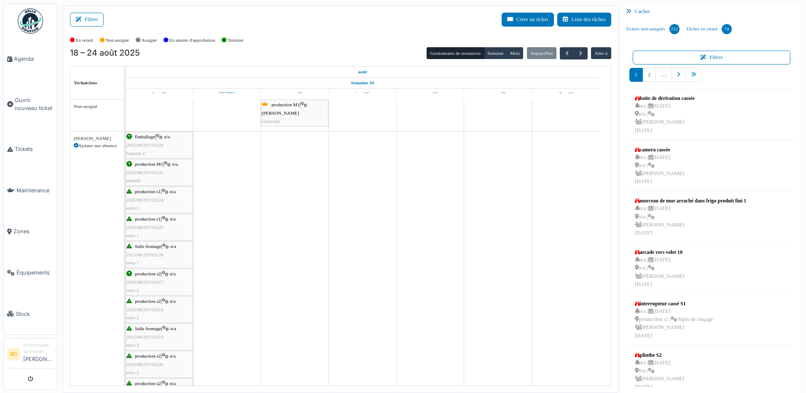
click at [152, 200] on span "2025/08/297/03224" at bounding box center [144, 199] width 37 height 5
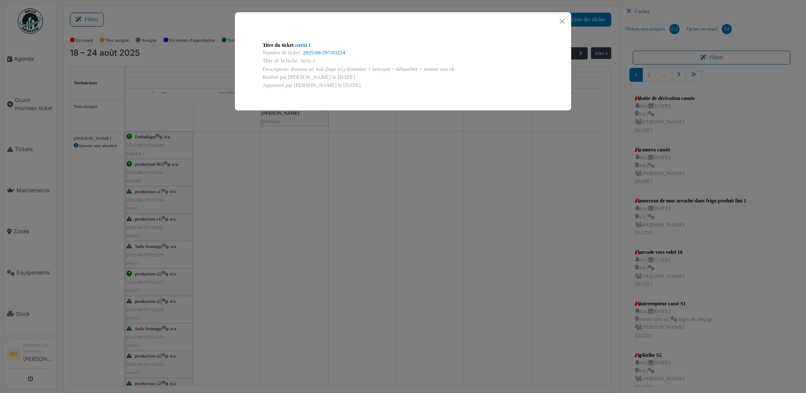
click at [152, 200] on div "Titre du ticket : seria 1 Numéro de ticket : 2025/08/297/03224 Titre de la tâch…" at bounding box center [403, 196] width 806 height 393
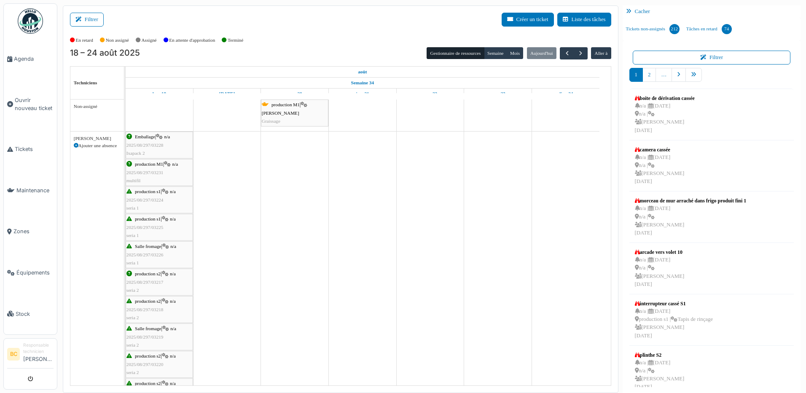
click at [147, 230] on div "production s1 | n/a 2025/08/297/03225 seria 1" at bounding box center [159, 227] width 66 height 24
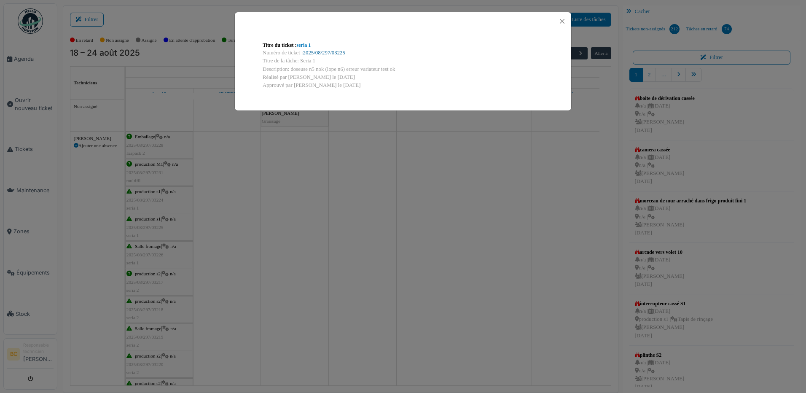
click at [319, 51] on link "2025/08/297/03225" at bounding box center [324, 53] width 42 height 6
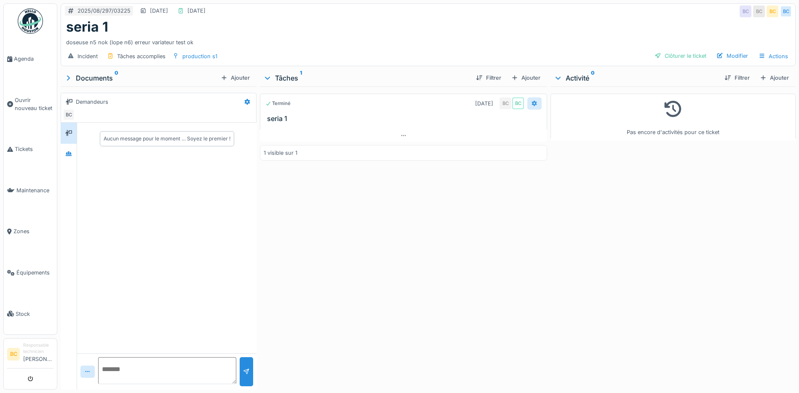
click at [531, 102] on icon at bounding box center [534, 103] width 7 height 5
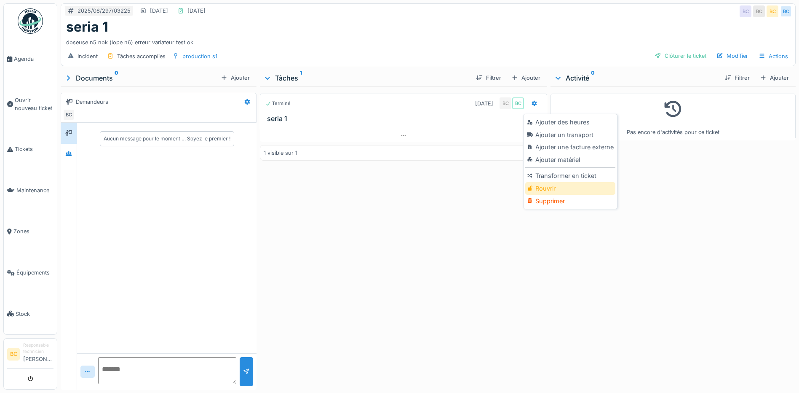
click at [538, 187] on div "Rouvrir" at bounding box center [570, 188] width 90 height 13
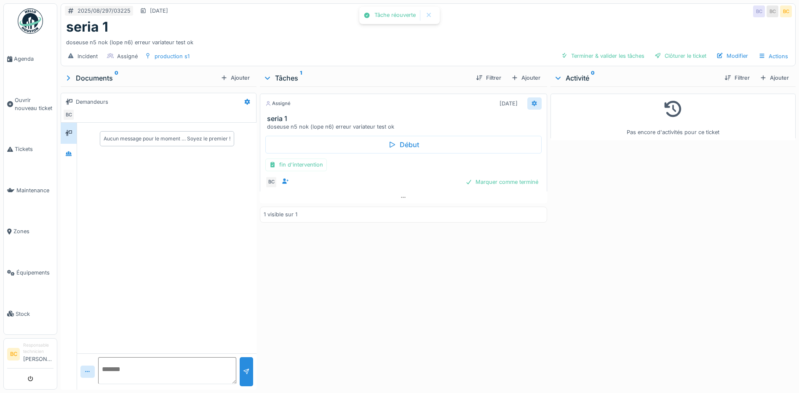
click at [532, 102] on icon at bounding box center [534, 103] width 5 height 6
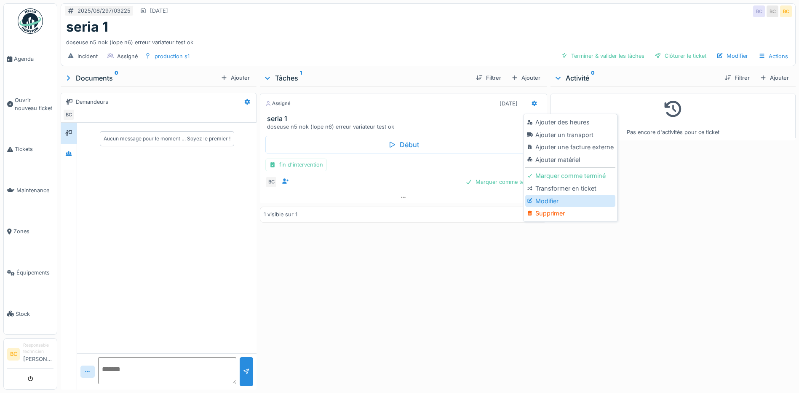
click at [545, 197] on div "Modifier" at bounding box center [570, 201] width 90 height 13
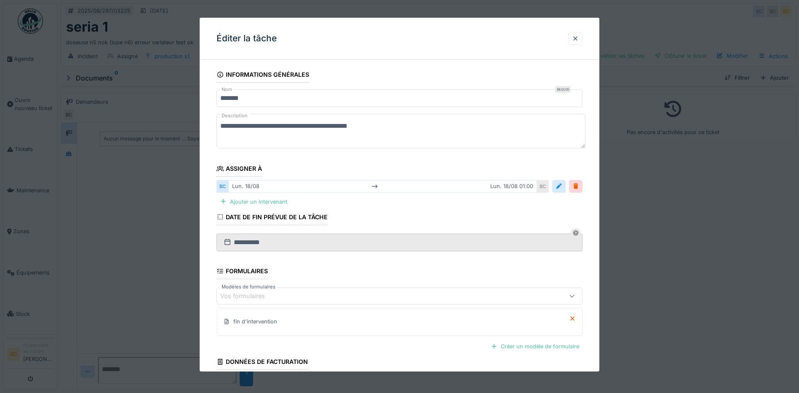
click at [354, 126] on textarea "**********" at bounding box center [401, 131] width 369 height 35
type textarea "**********"
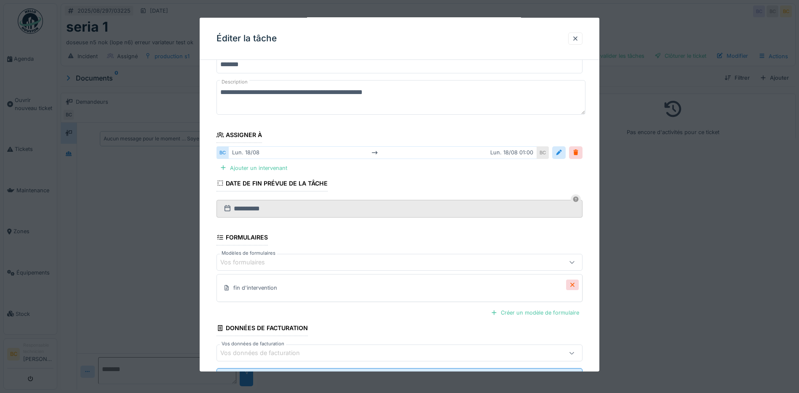
scroll to position [72, 0]
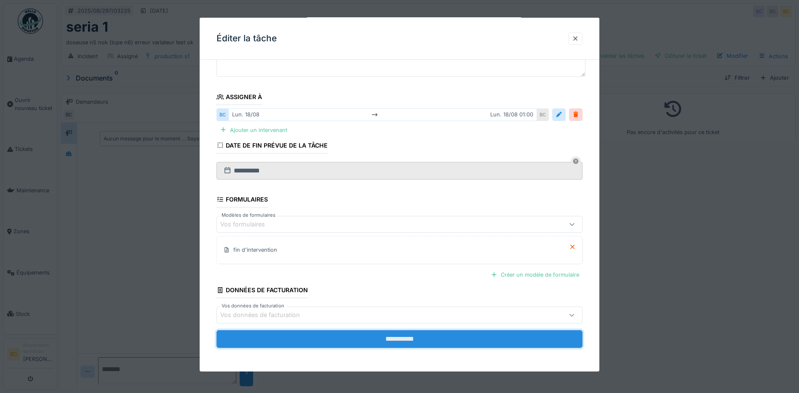
click at [401, 336] on input "**********" at bounding box center [400, 339] width 366 height 18
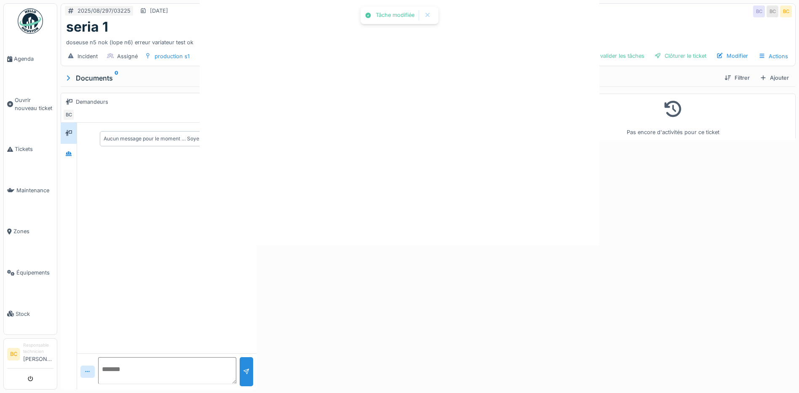
scroll to position [0, 0]
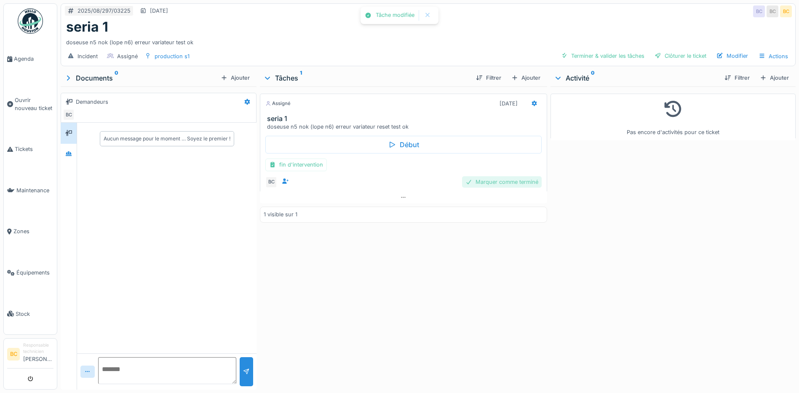
click at [495, 180] on div "Marquer comme terminé" at bounding box center [502, 181] width 80 height 11
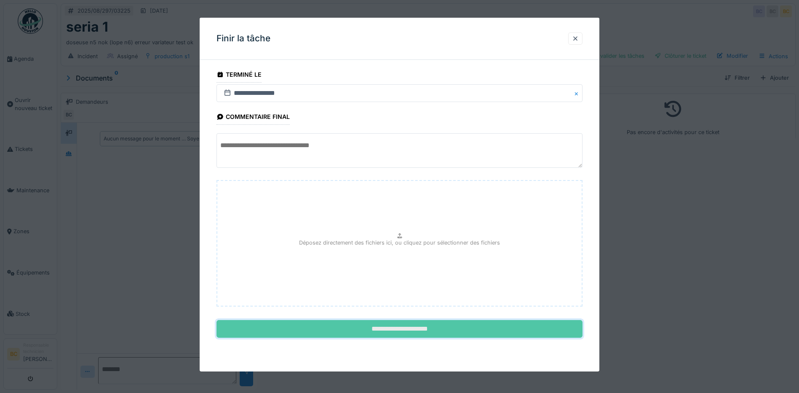
click at [420, 330] on input "**********" at bounding box center [400, 329] width 366 height 18
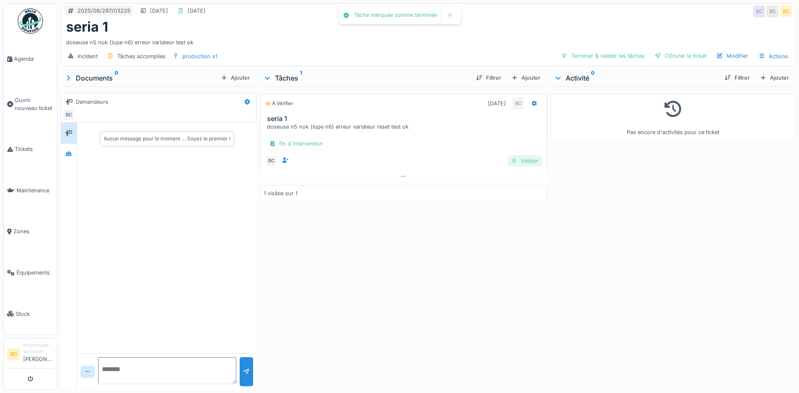
click at [514, 162] on div "Valider" at bounding box center [525, 160] width 34 height 11
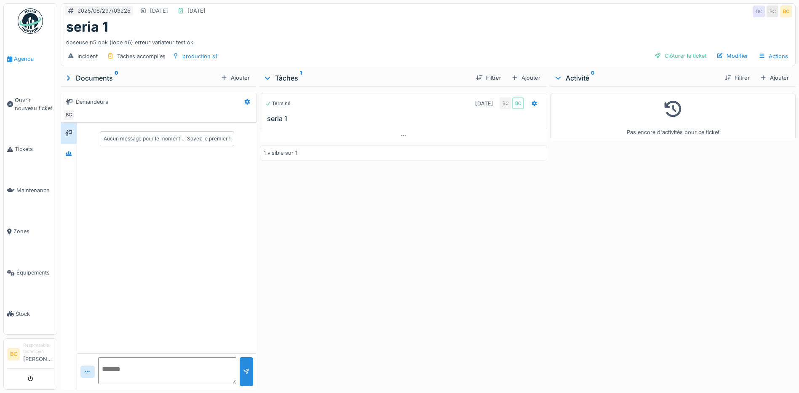
click at [22, 56] on span "Agenda" at bounding box center [34, 59] width 40 height 8
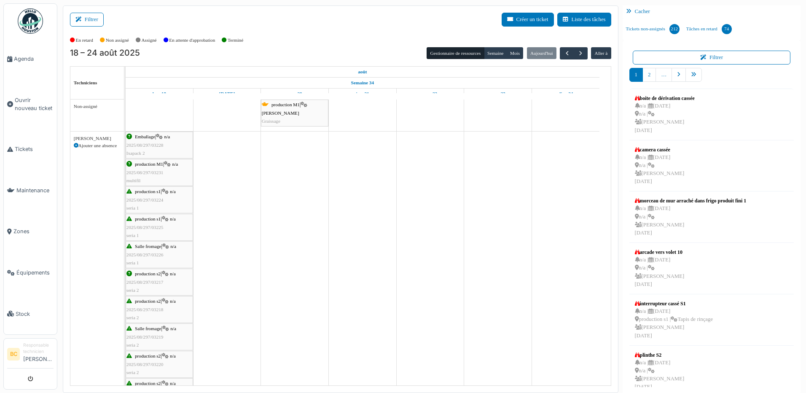
click at [144, 250] on div "Salle fromage | n/a 2025/08/297/03226 seria 1" at bounding box center [159, 254] width 66 height 24
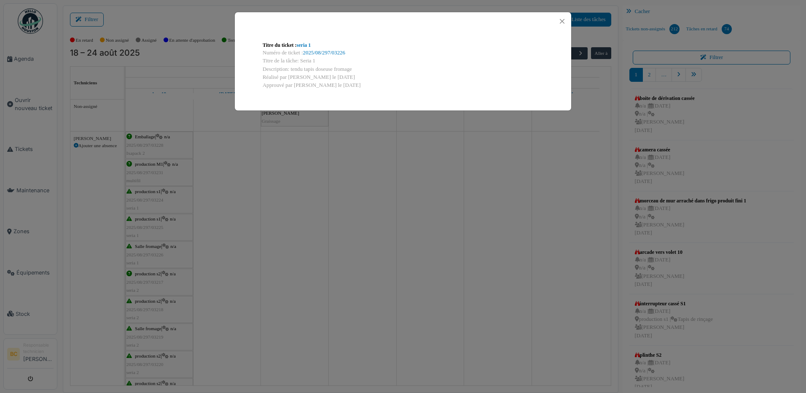
click at [152, 235] on div "Titre du ticket : seria 1 Numéro de ticket : 2025/08/297/03226 Titre de la tâch…" at bounding box center [403, 196] width 806 height 393
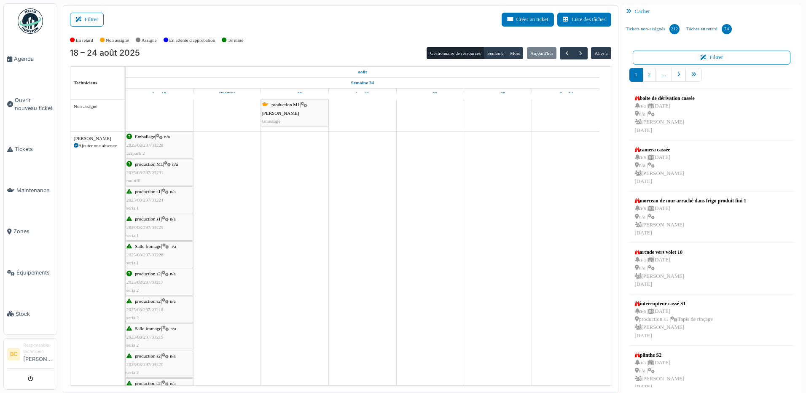
click at [152, 230] on div "production s1 | n/a 2025/08/297/03225 seria 1" at bounding box center [159, 227] width 66 height 24
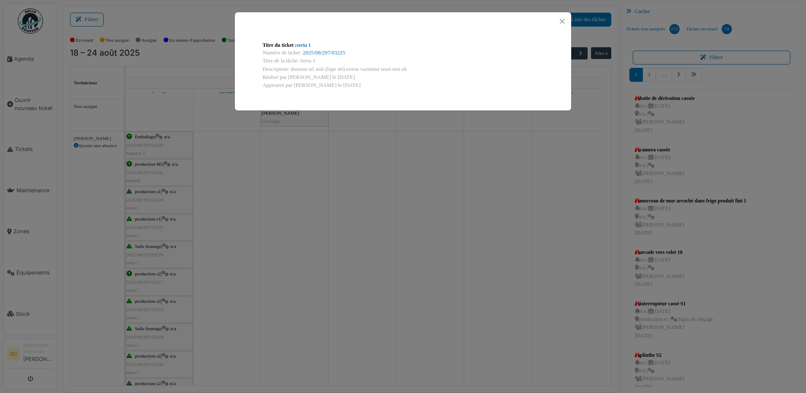
click at [152, 230] on div "Titre du ticket : seria 1 Numéro de ticket : 2025/08/297/03225 Titre de la tâch…" at bounding box center [403, 196] width 806 height 393
